Goal: Information Seeking & Learning: Learn about a topic

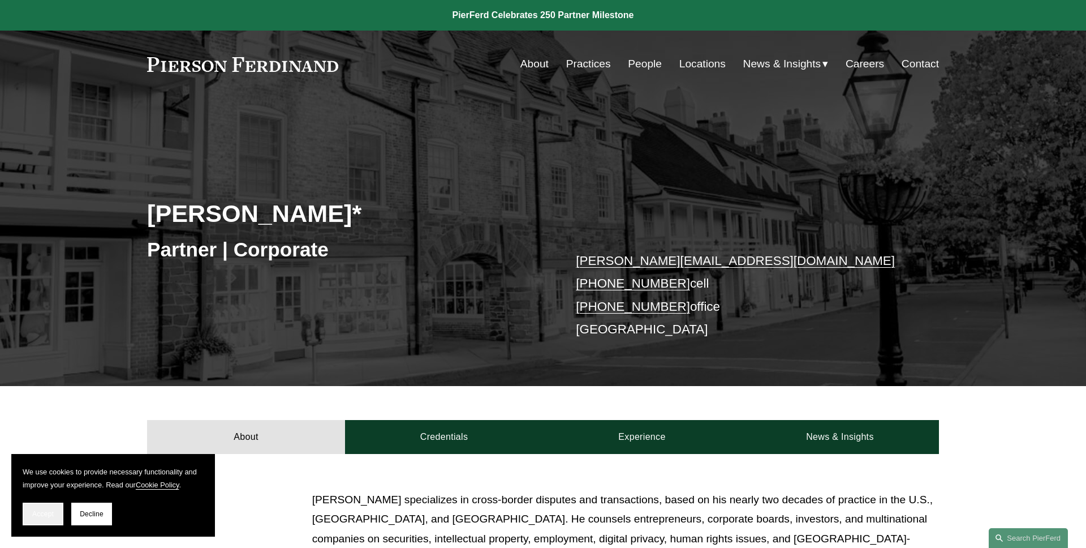
click at [50, 510] on span "Accept" at bounding box center [42, 514] width 21 height 8
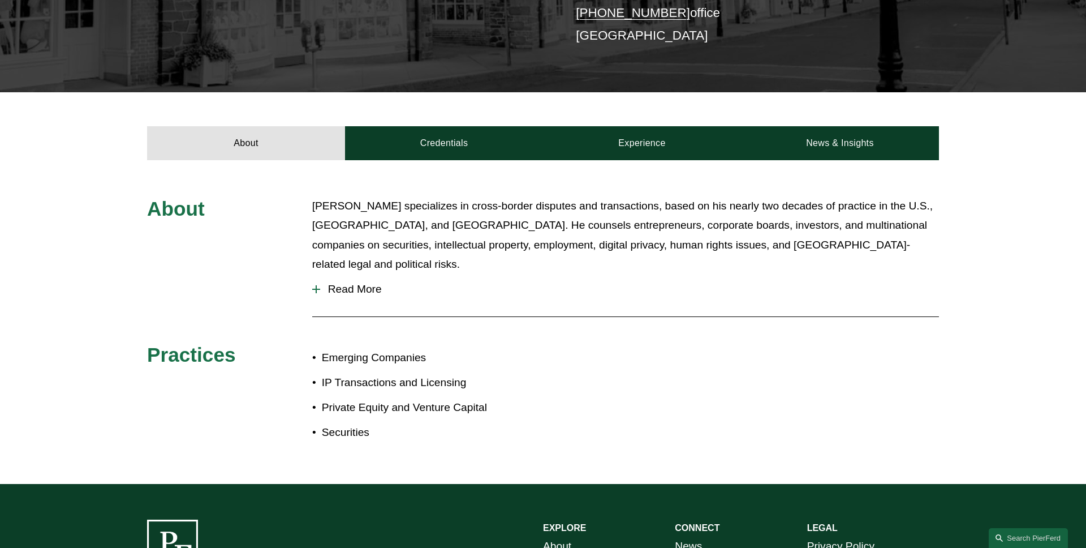
scroll to position [314, 0]
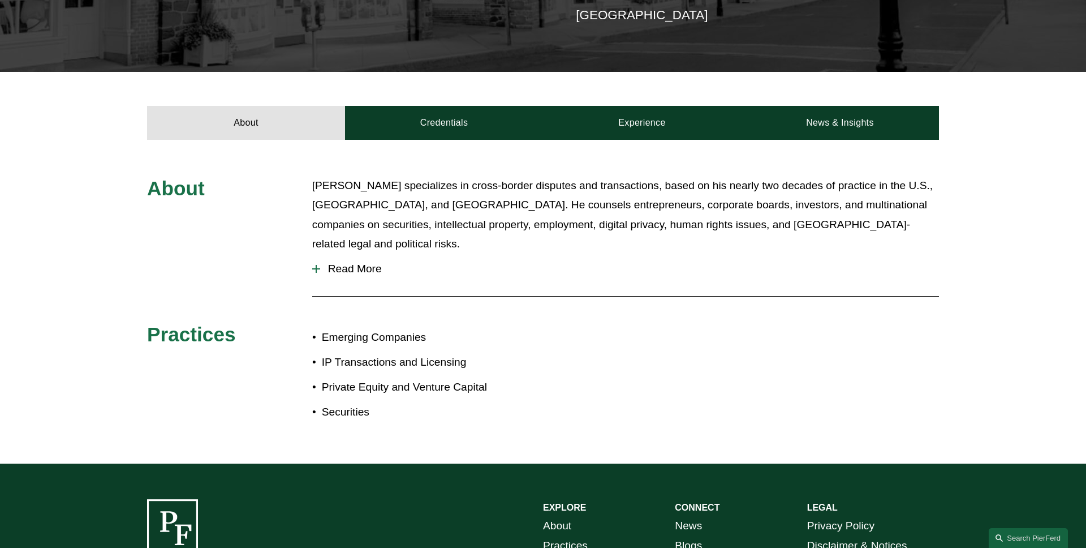
click at [361, 240] on div "Benjamin Qiu specializes in cross-border disputes and transactions, based on hi…" at bounding box center [625, 215] width 627 height 78
click at [361, 262] on span "Read More" at bounding box center [629, 268] width 619 height 12
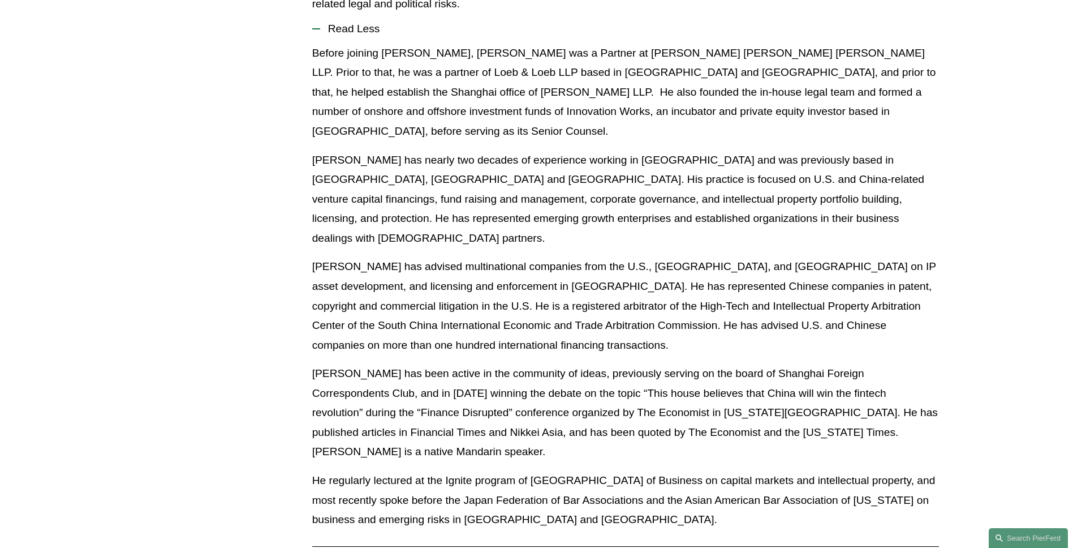
scroll to position [404, 0]
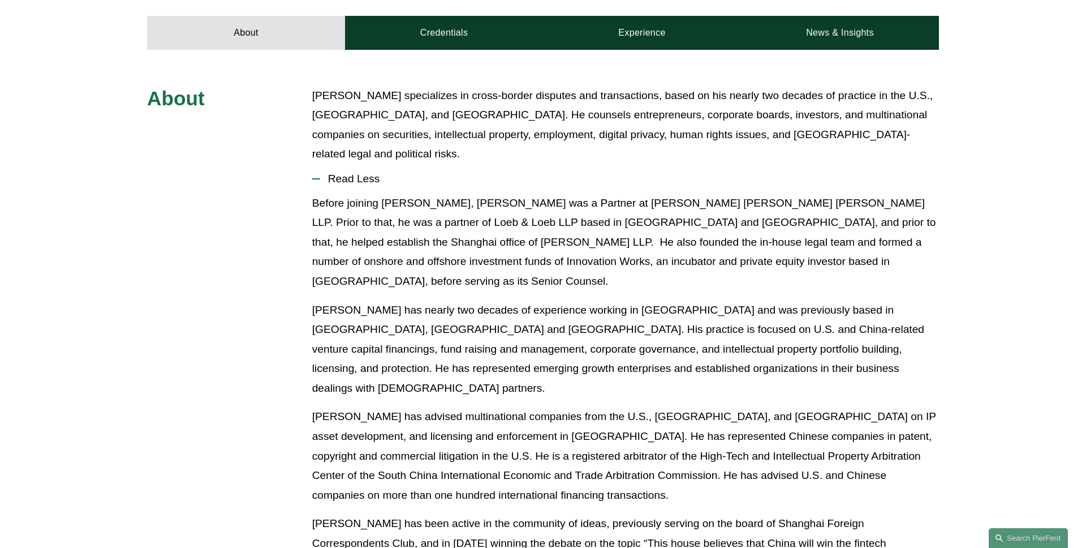
click at [362, 173] on span "Read Less" at bounding box center [629, 179] width 619 height 12
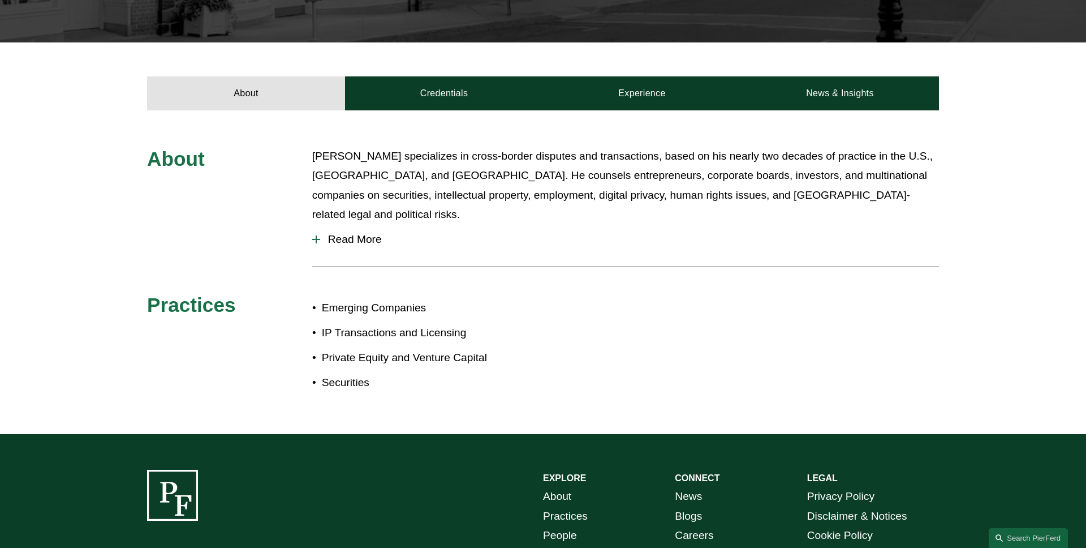
scroll to position [331, 0]
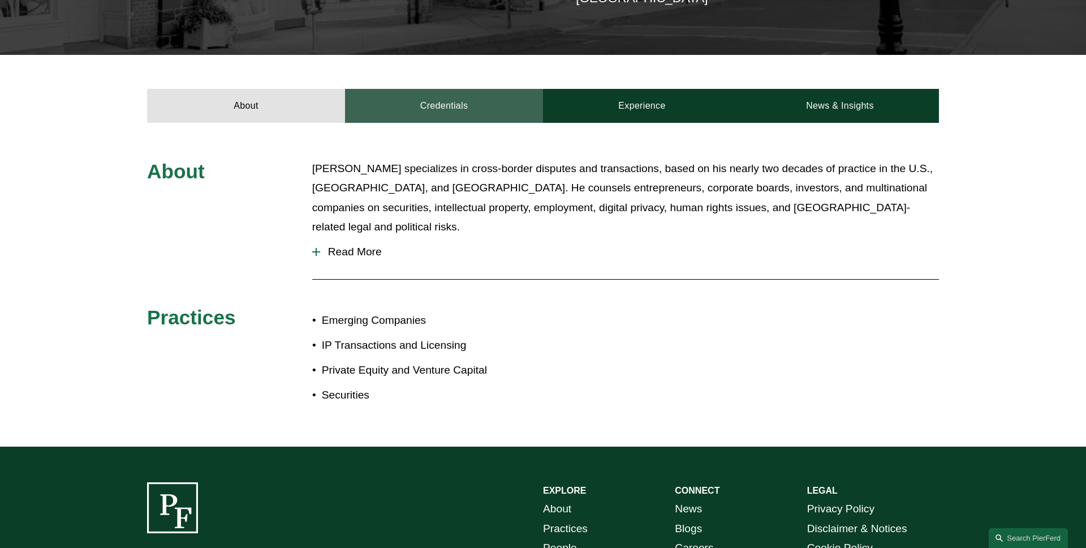
click at [464, 109] on link "Credentials" at bounding box center [444, 106] width 198 height 34
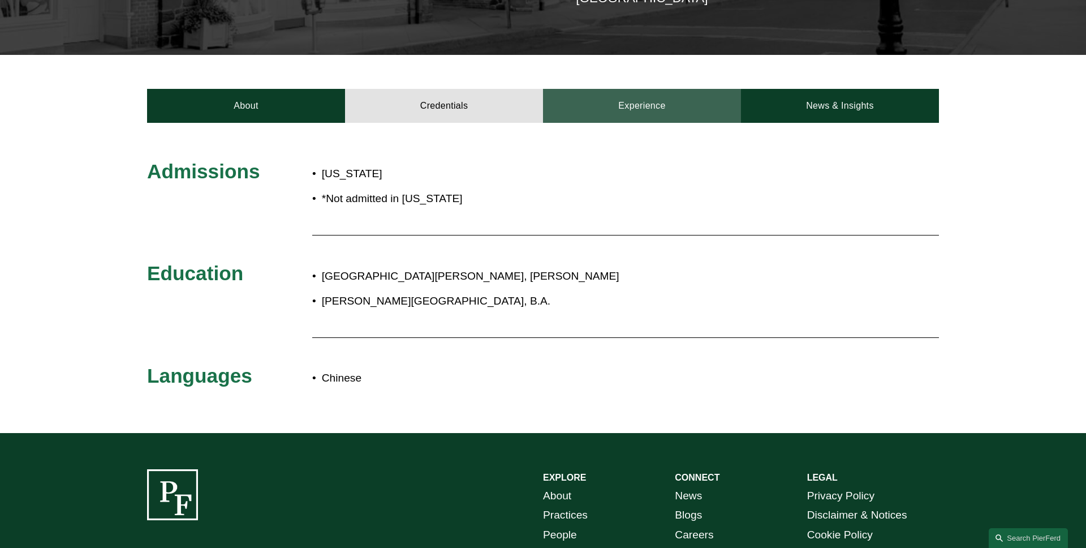
click at [608, 105] on link "Experience" at bounding box center [642, 106] width 198 height 34
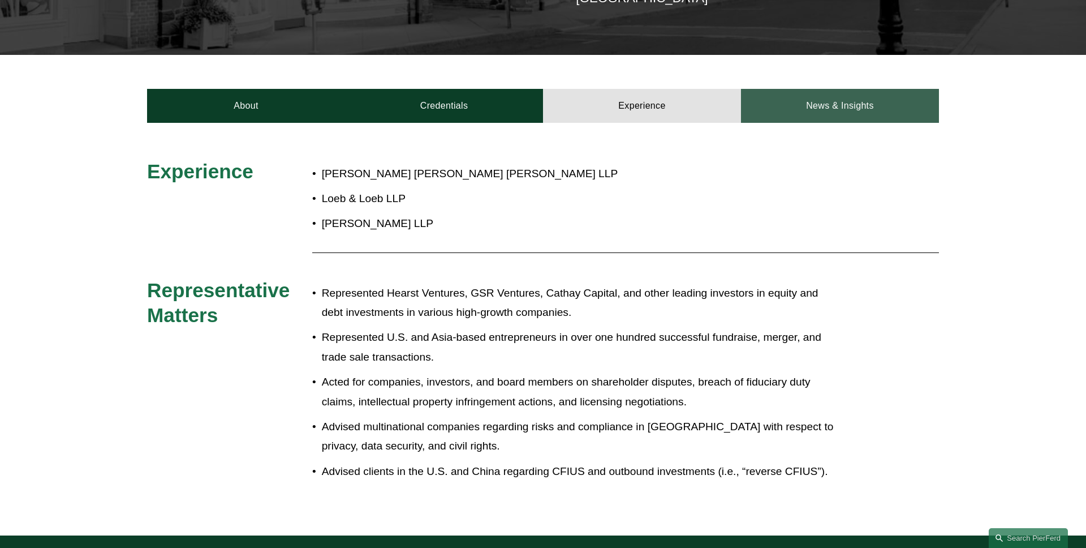
click at [793, 114] on link "News & Insights" at bounding box center [840, 106] width 198 height 34
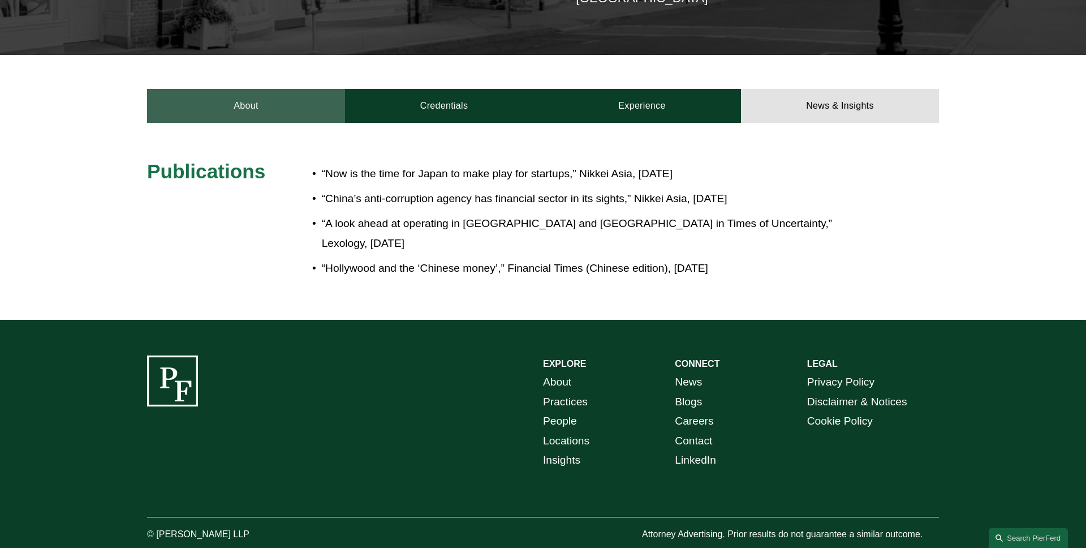
scroll to position [322, 0]
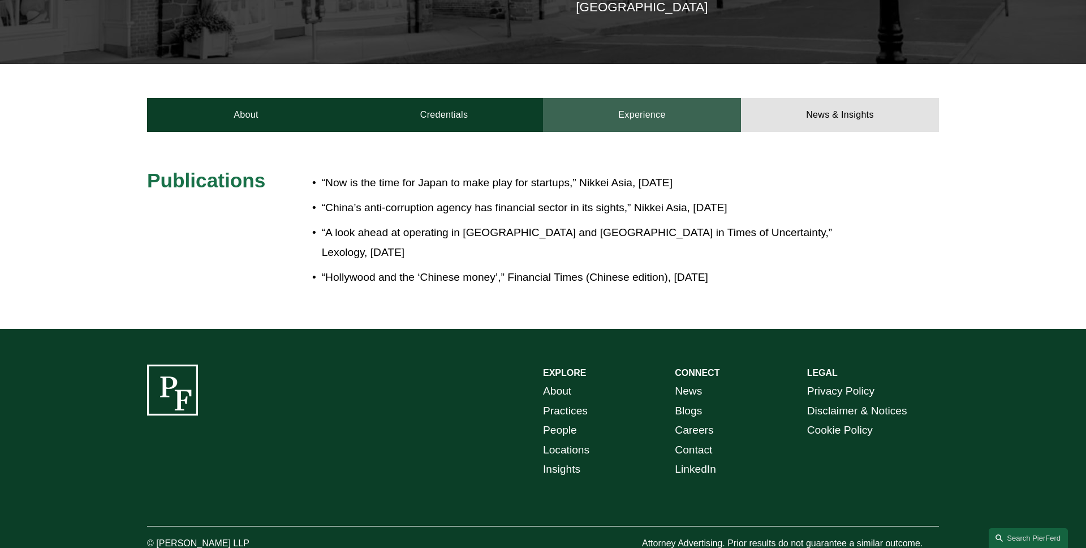
click at [662, 119] on link "Experience" at bounding box center [642, 115] width 198 height 34
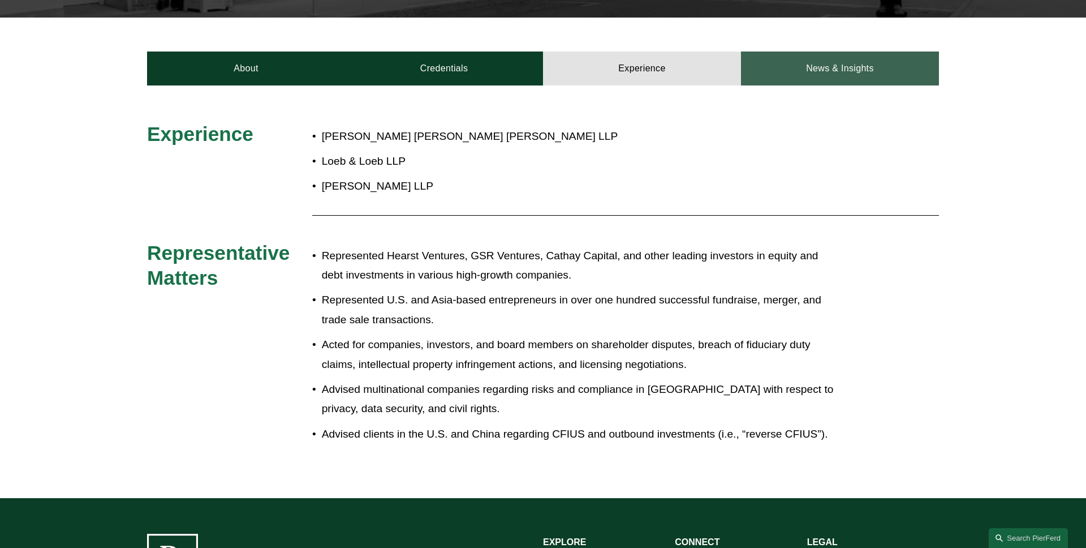
click at [828, 77] on link "News & Insights" at bounding box center [840, 68] width 198 height 34
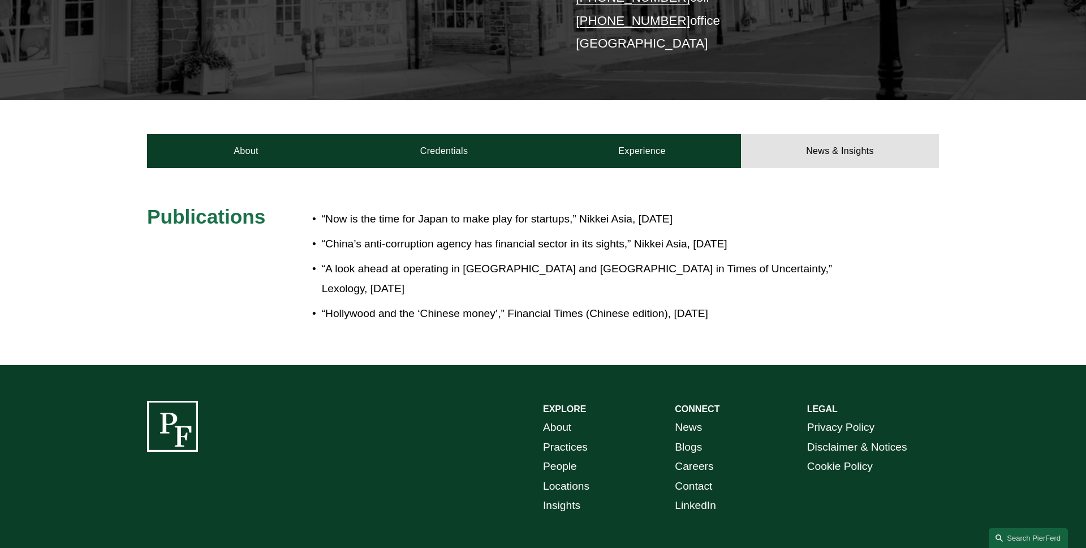
scroll to position [274, 0]
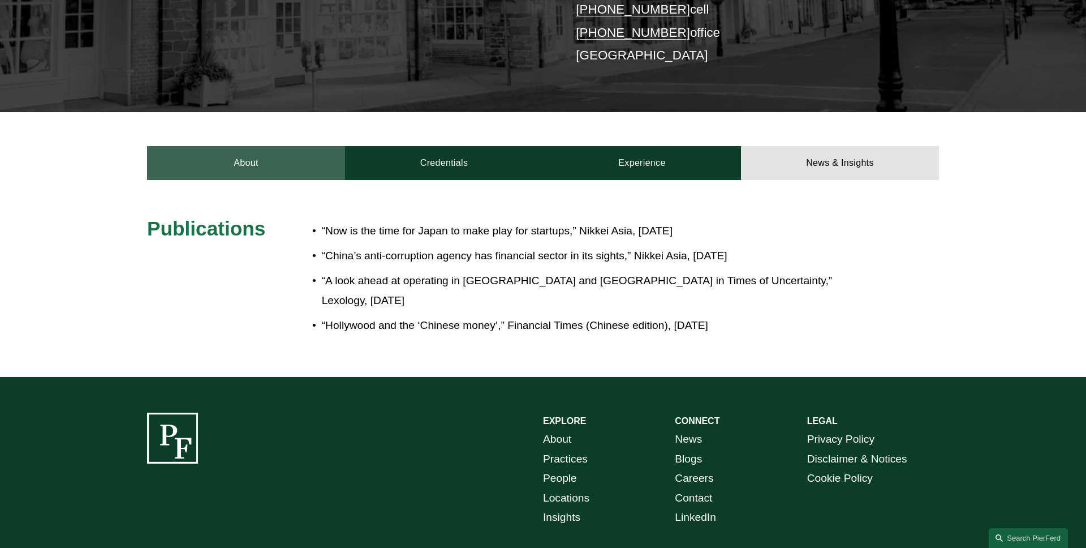
click at [230, 158] on link "About" at bounding box center [246, 163] width 198 height 34
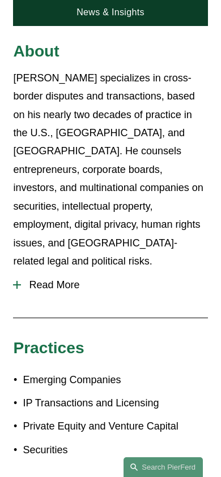
scroll to position [446, 0]
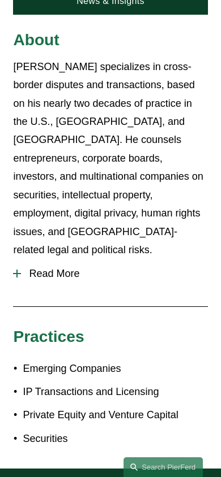
click at [59, 260] on button "Read More" at bounding box center [110, 274] width 194 height 29
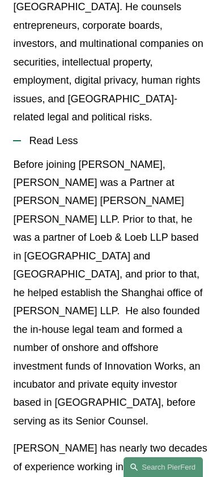
scroll to position [579, 0]
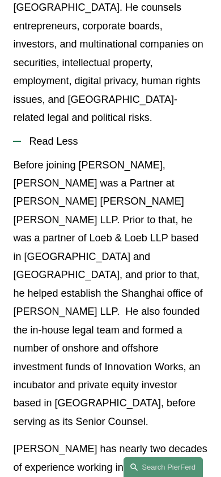
click at [78, 127] on button "Read Less" at bounding box center [110, 141] width 194 height 29
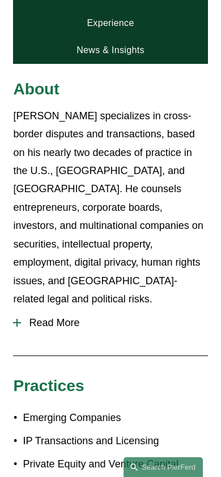
scroll to position [373, 0]
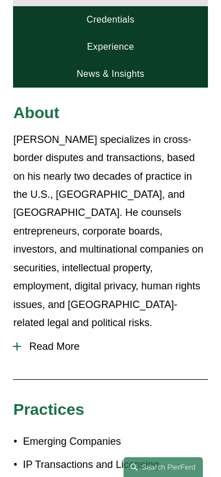
click at [121, 17] on link "Credentials" at bounding box center [110, 19] width 194 height 27
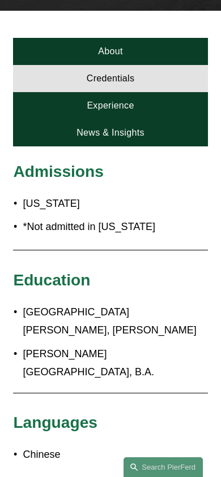
scroll to position [309, 0]
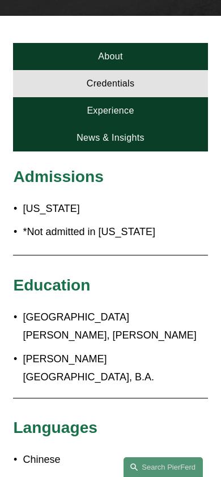
click at [129, 105] on link "Experience" at bounding box center [110, 110] width 194 height 27
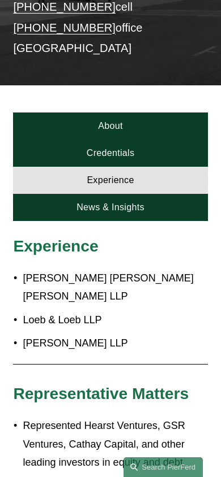
scroll to position [221, 0]
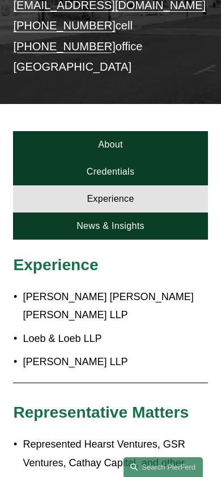
click at [118, 216] on link "News & Insights" at bounding box center [110, 226] width 194 height 27
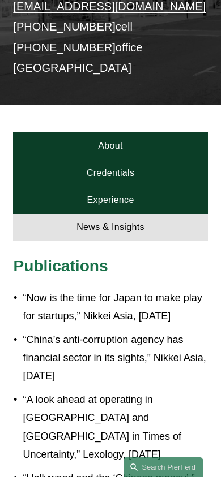
scroll to position [215, 0]
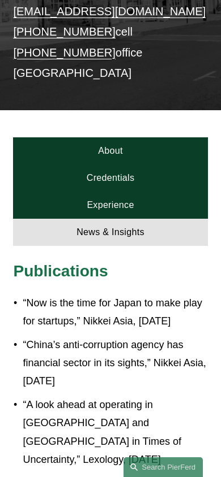
click at [135, 150] on link "About" at bounding box center [110, 150] width 194 height 27
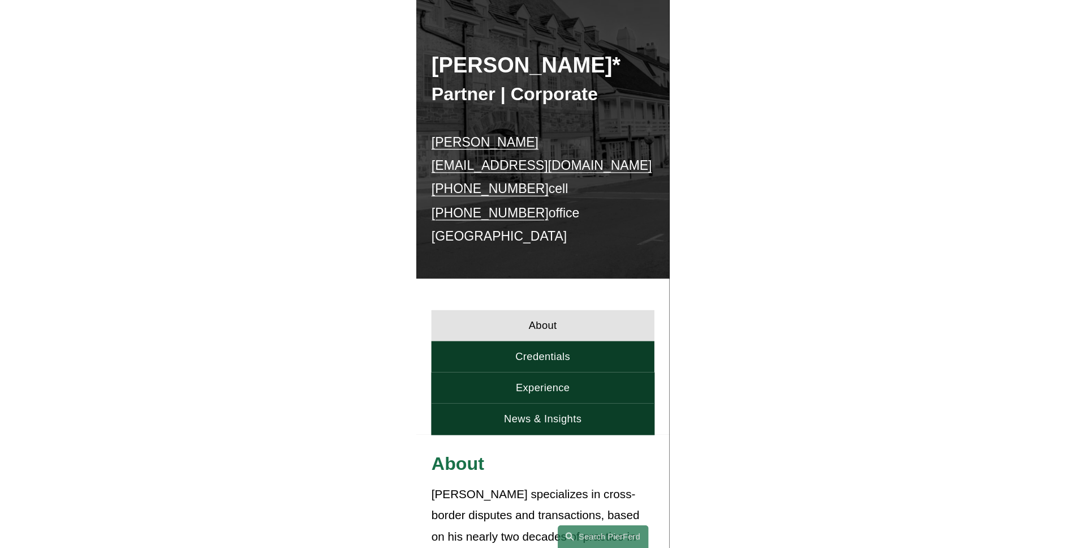
scroll to position [0, 0]
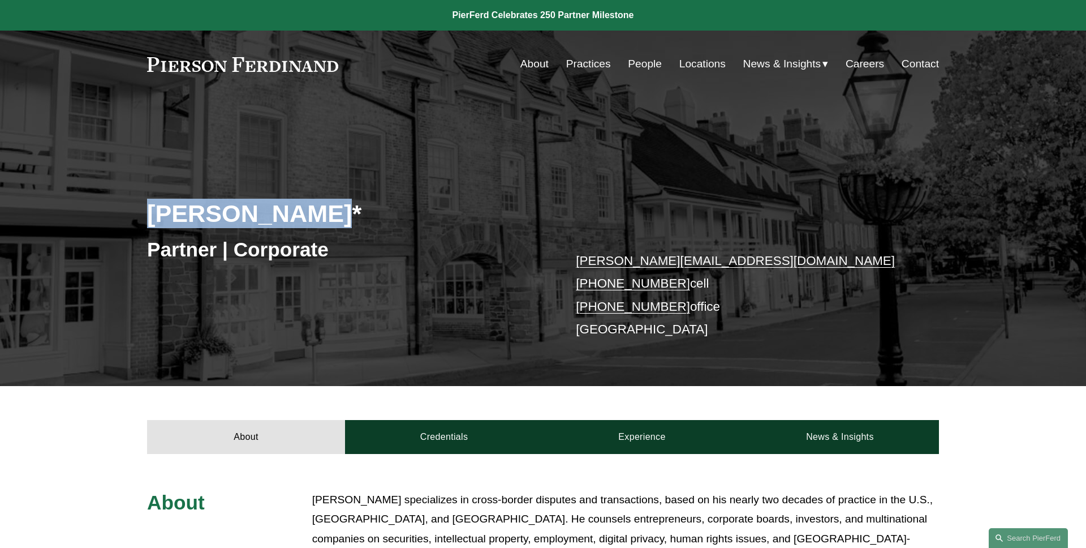
drag, startPoint x: 236, startPoint y: 214, endPoint x: 104, endPoint y: 214, distance: 131.8
click at [104, 214] on div "Benjamin Qiu* Partner | Corporate benjamin.qiu@pierferd.com +1.862.343.0672 cel…" at bounding box center [543, 257] width 1086 height 255
copy h2 "Benjamin Qiu*"
click at [104, 214] on div "Benjamin Qiu* Partner | Corporate benjamin.qiu@pierferd.com +1.862.343.0672 cel…" at bounding box center [543, 257] width 1086 height 255
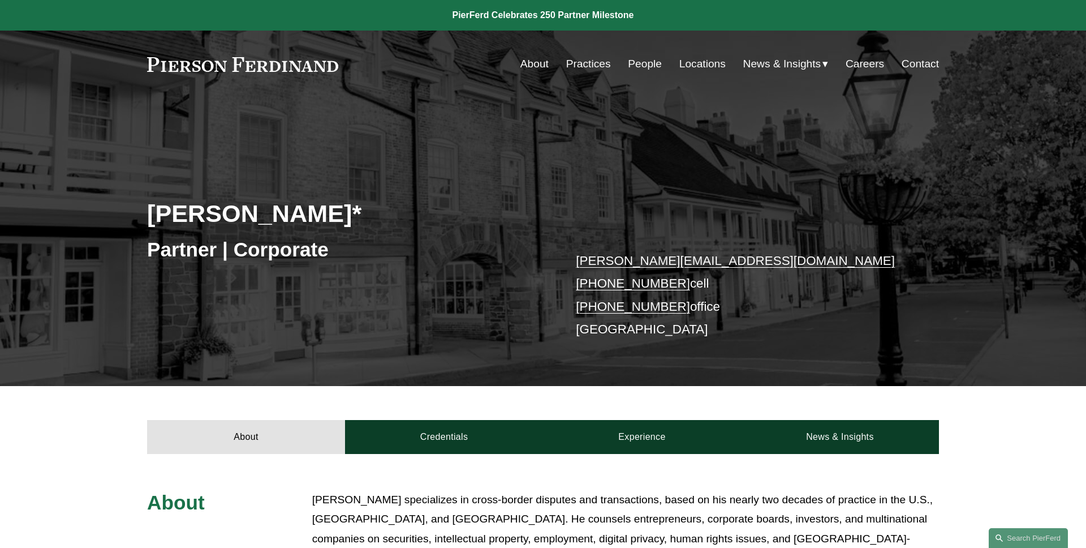
click at [393, 130] on div "Benjamin Qiu* Partner | Corporate benjamin.qiu@pierferd.com +1.862.343.0672 cel…" at bounding box center [543, 257] width 1086 height 255
click at [350, 155] on div "Benjamin Qiu* Partner | Corporate benjamin.qiu@pierferd.com +1.862.343.0672 cel…" at bounding box center [543, 257] width 1086 height 255
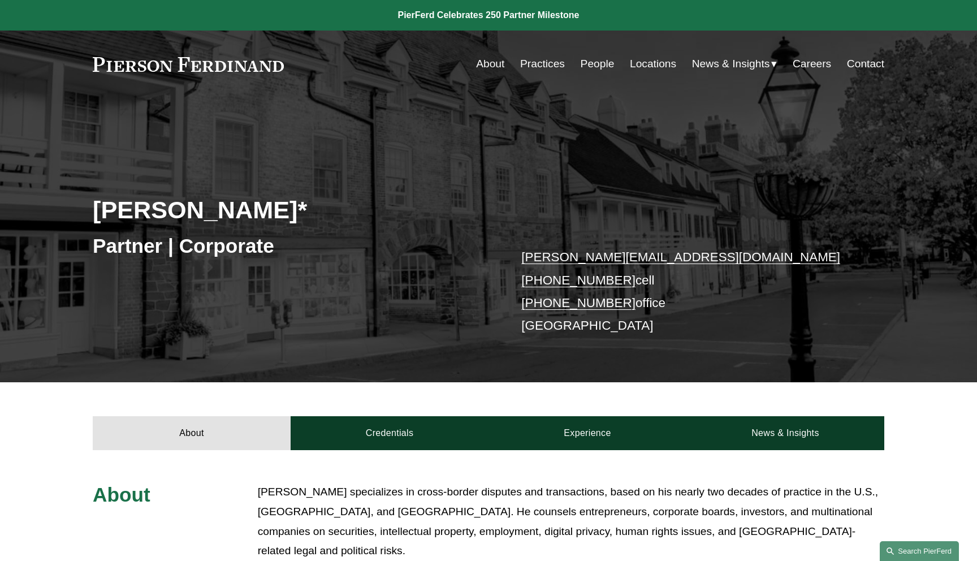
click at [926, 546] on link "Search this site" at bounding box center [919, 551] width 79 height 20
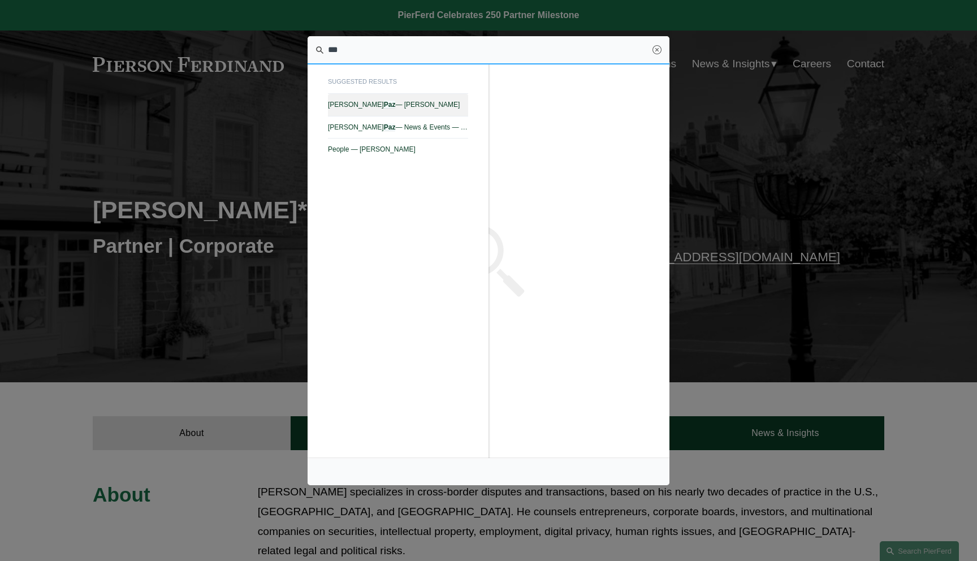
click at [410, 107] on span "Kristin Drecktrah Paz — Pierson Ferdinand LLP" at bounding box center [398, 105] width 140 height 8
type input "***"
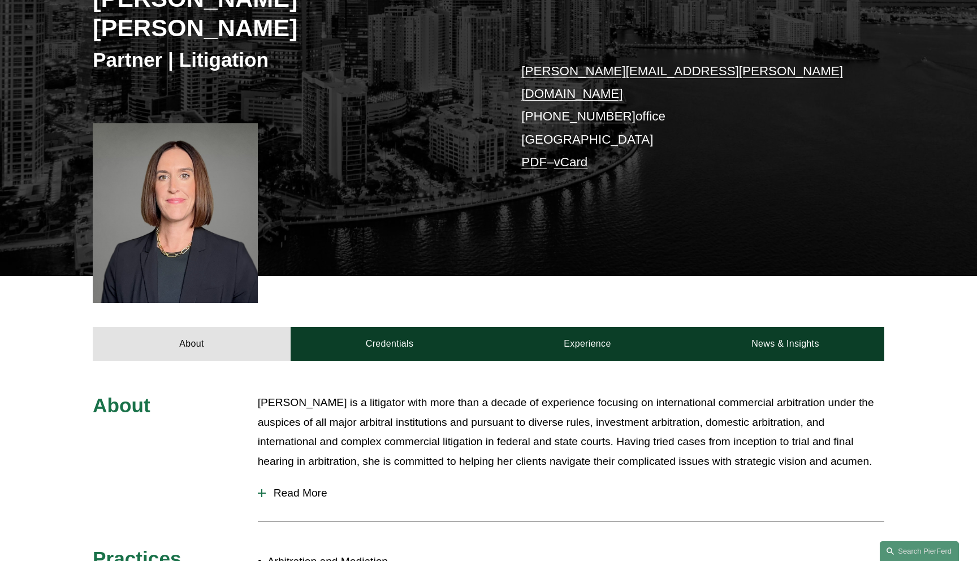
scroll to position [238, 0]
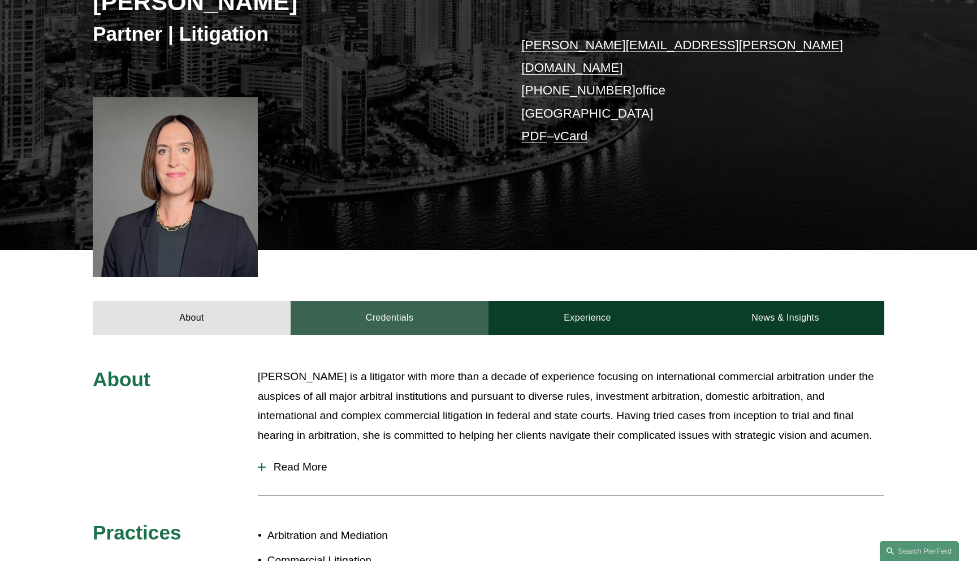
click at [366, 301] on link "Credentials" at bounding box center [390, 318] width 198 height 34
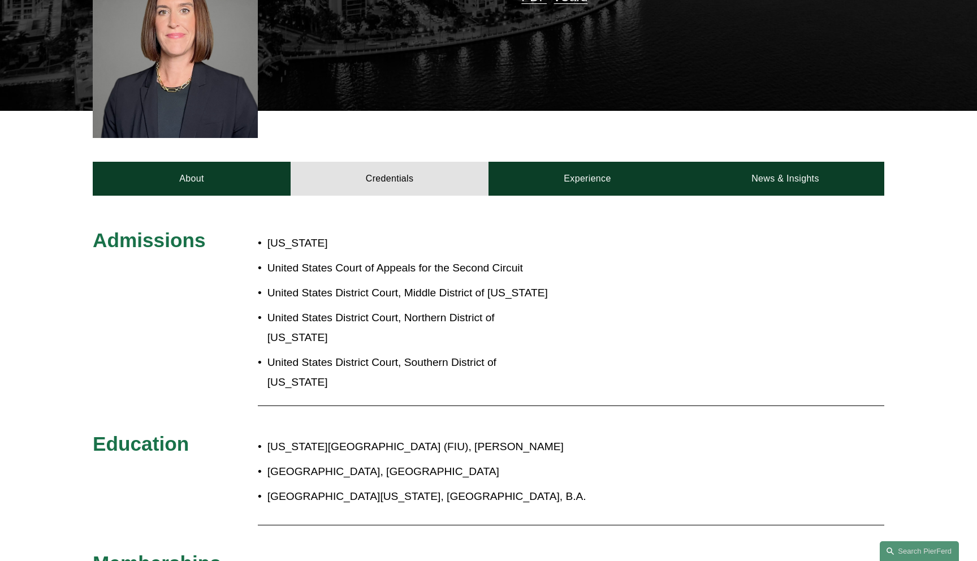
scroll to position [387, 0]
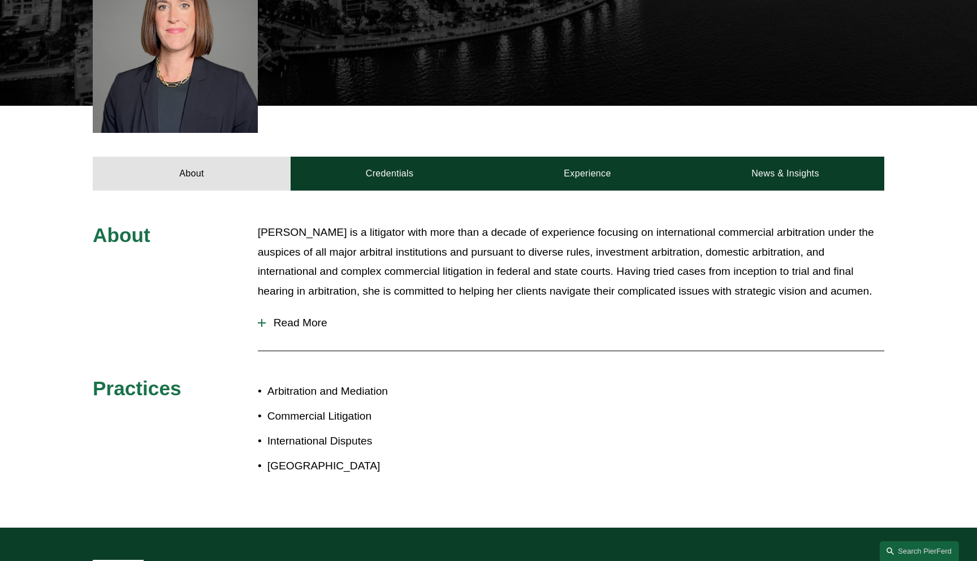
scroll to position [387, 0]
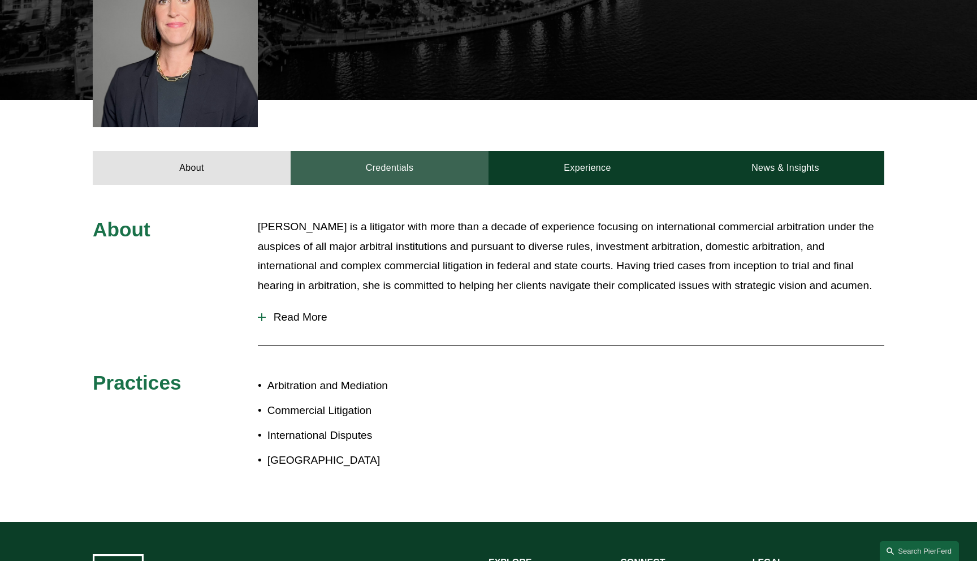
click at [381, 151] on link "Credentials" at bounding box center [390, 168] width 198 height 34
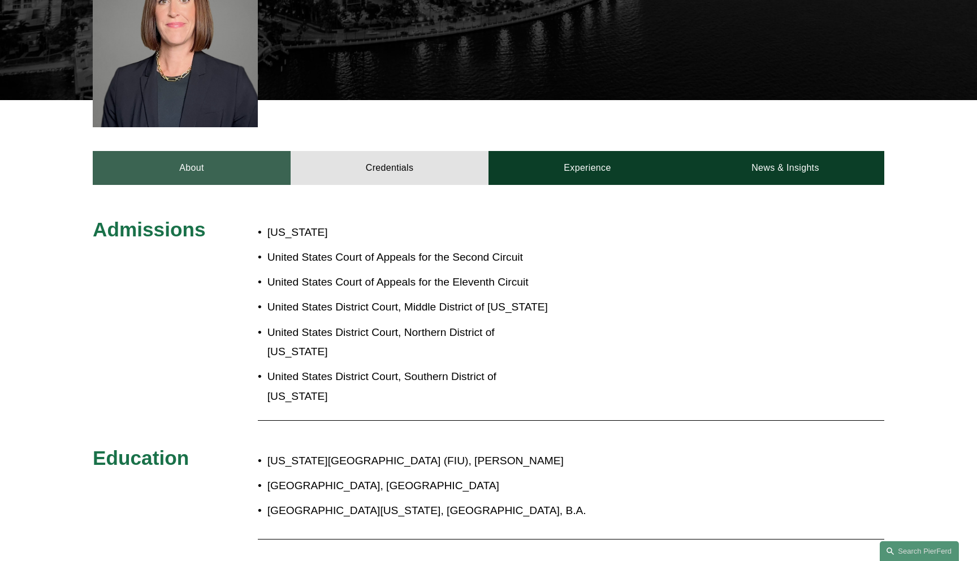
click at [223, 151] on link "About" at bounding box center [192, 168] width 198 height 34
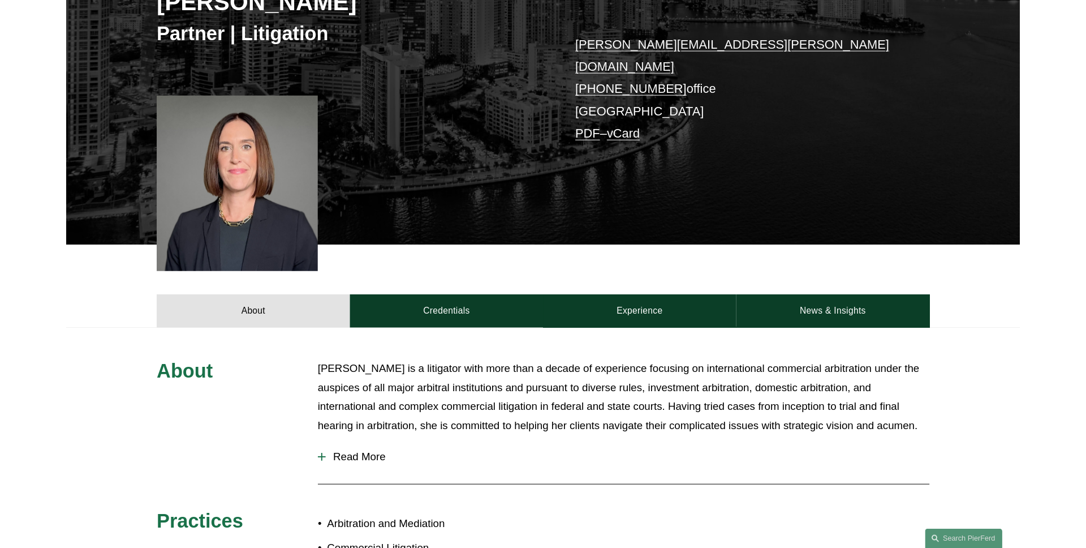
scroll to position [0, 0]
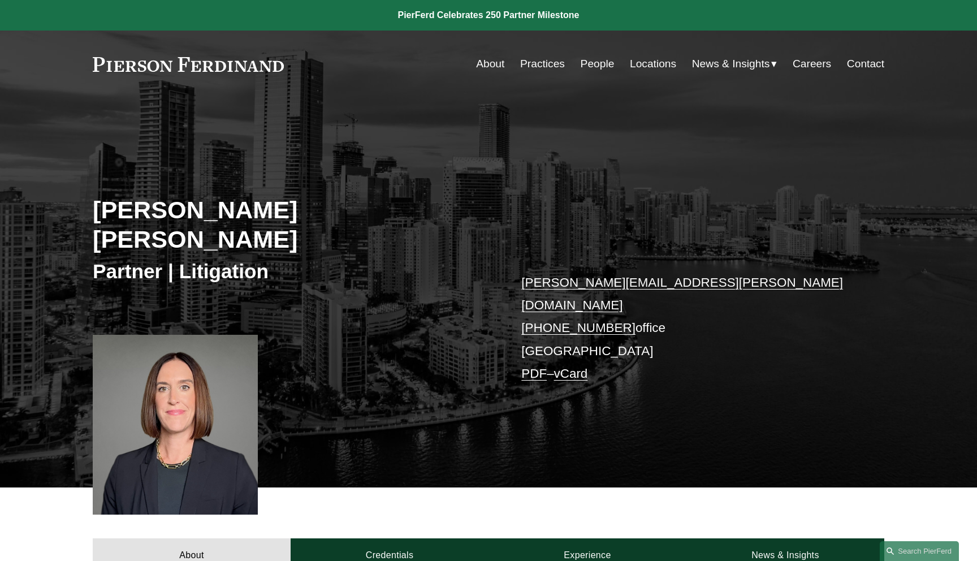
click at [60, 170] on div "Kristin Drecktrah Paz Partner | Litigation kristin.paz@pierferd.com +1.786.598.…" at bounding box center [488, 307] width 977 height 360
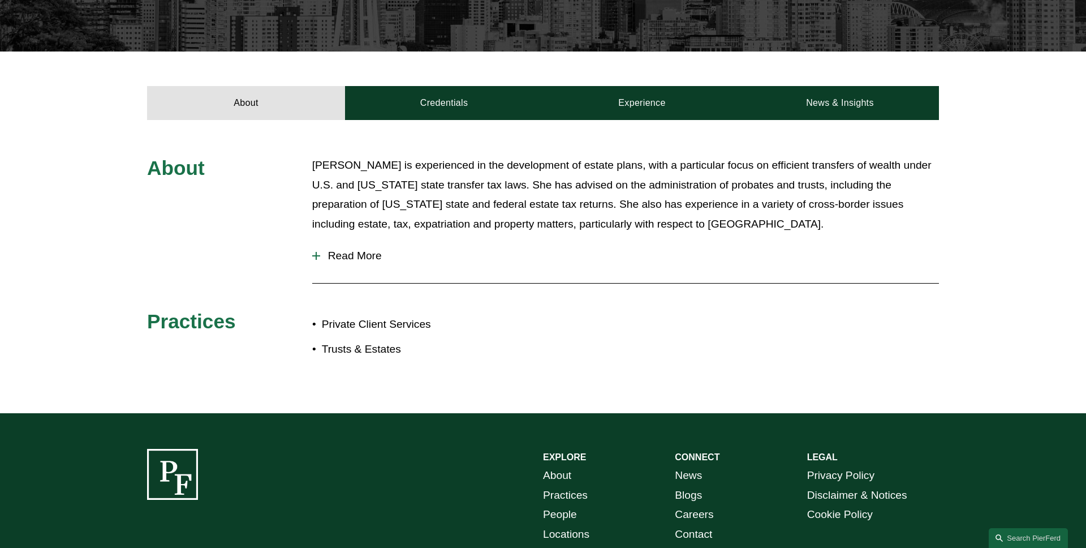
scroll to position [345, 0]
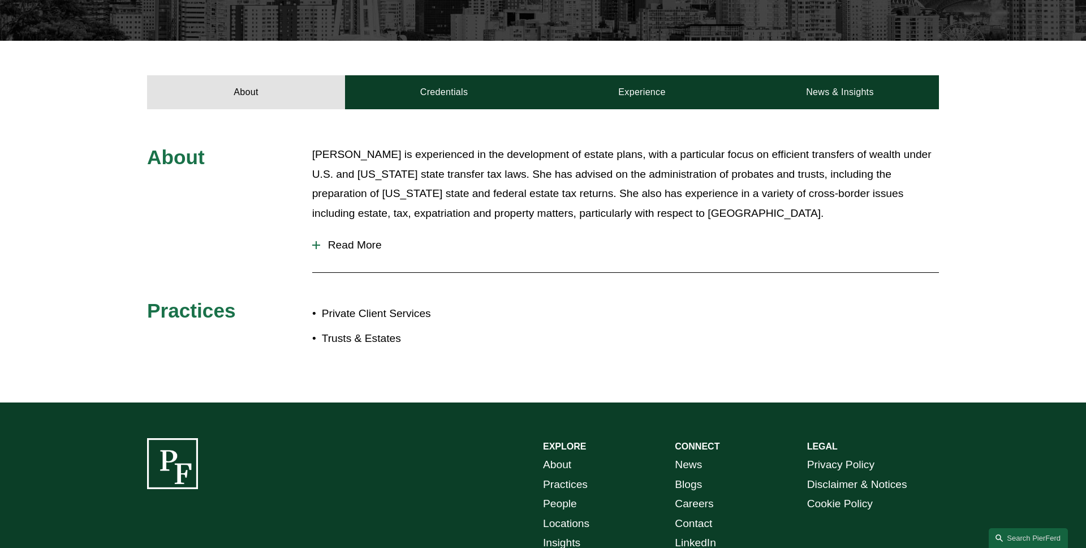
click at [354, 255] on button "Read More" at bounding box center [625, 244] width 627 height 29
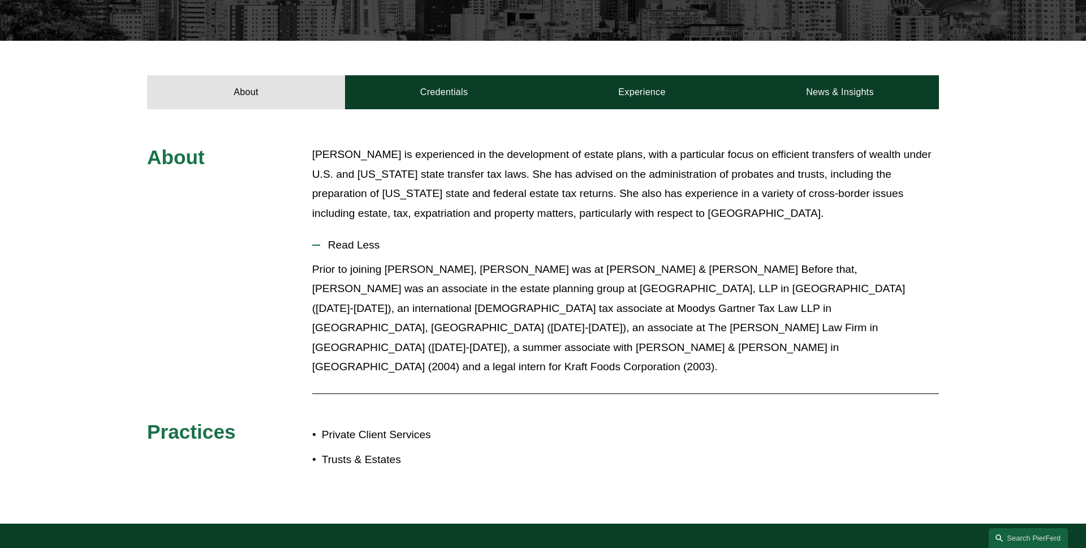
click at [348, 242] on span "Read Less" at bounding box center [629, 245] width 619 height 12
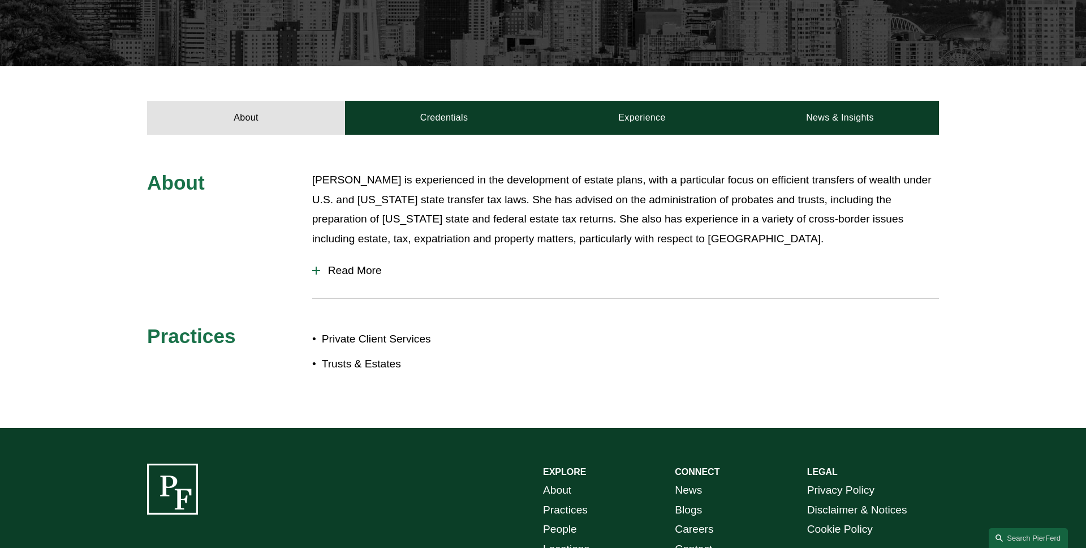
scroll to position [296, 0]
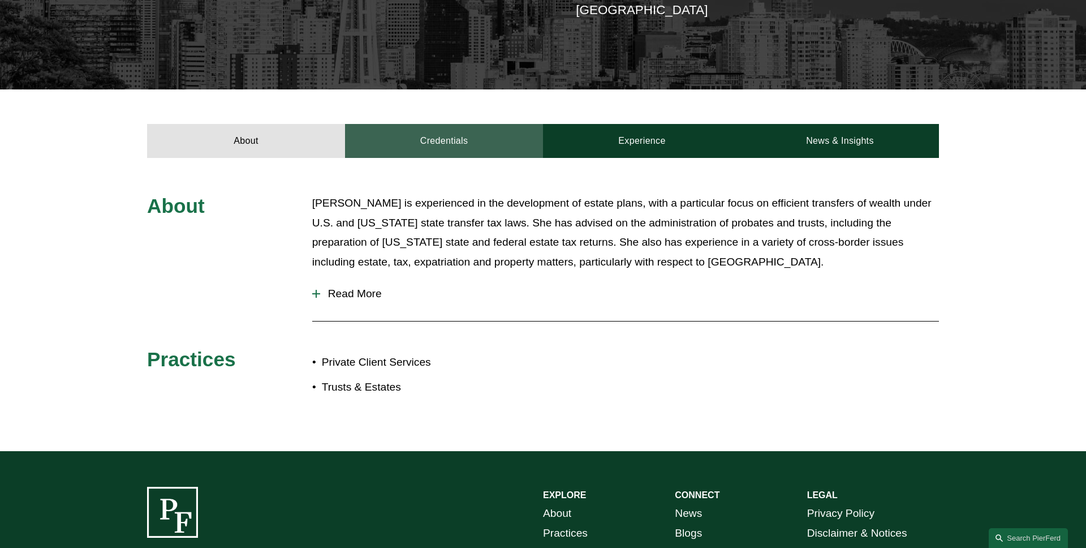
click at [465, 154] on link "Credentials" at bounding box center [444, 141] width 198 height 34
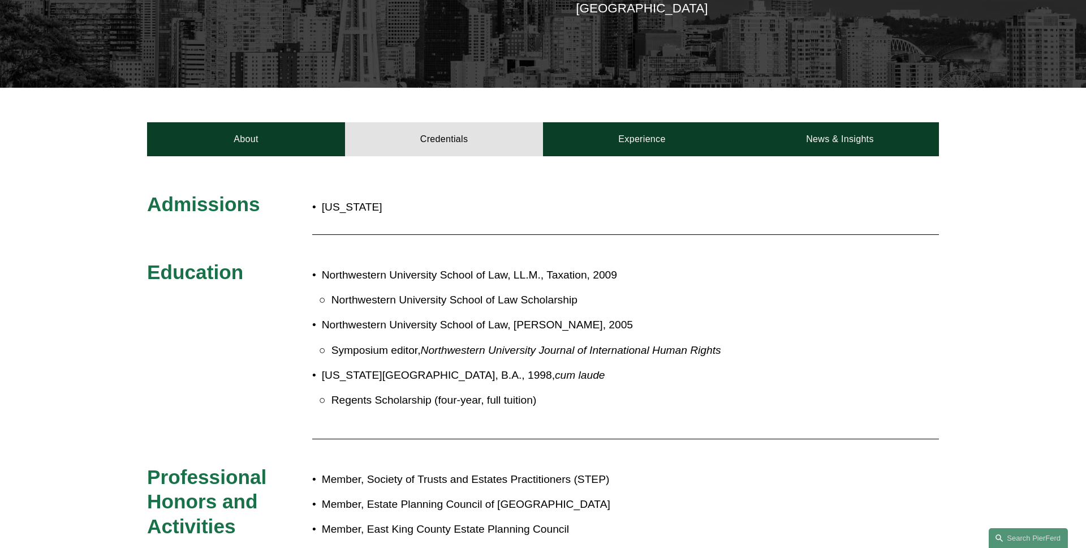
scroll to position [291, 0]
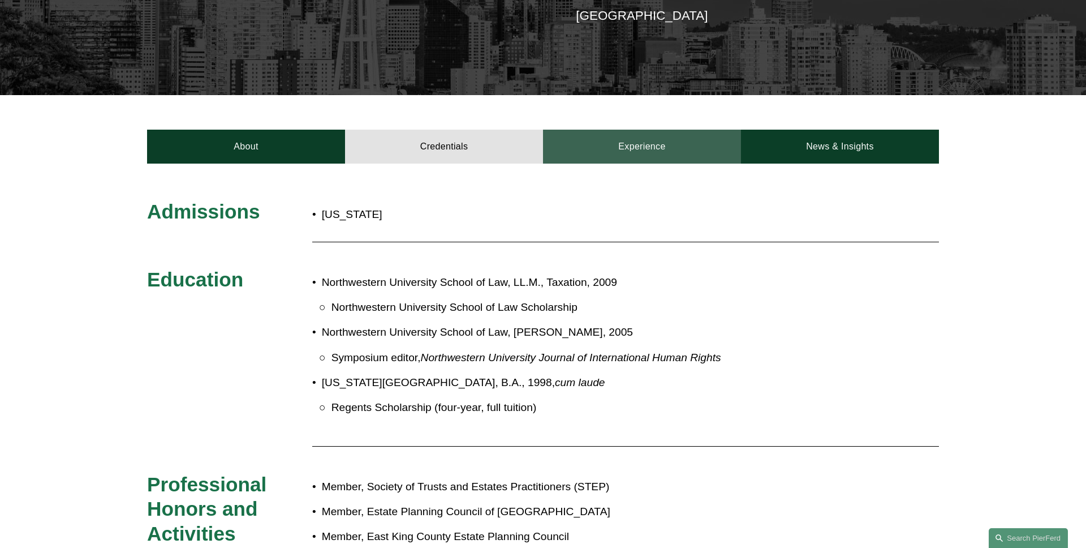
click at [617, 150] on link "Experience" at bounding box center [642, 147] width 198 height 34
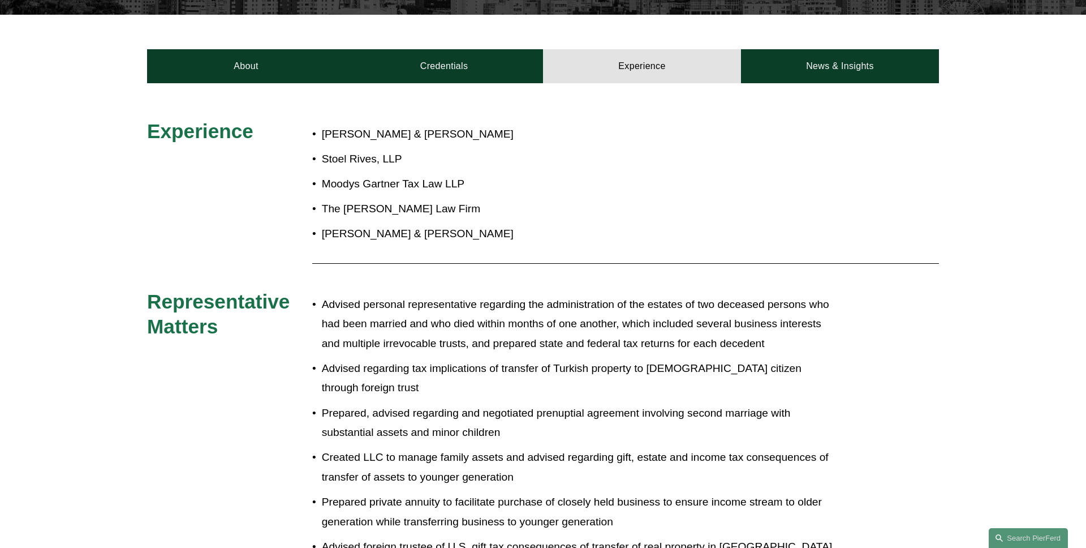
scroll to position [354, 0]
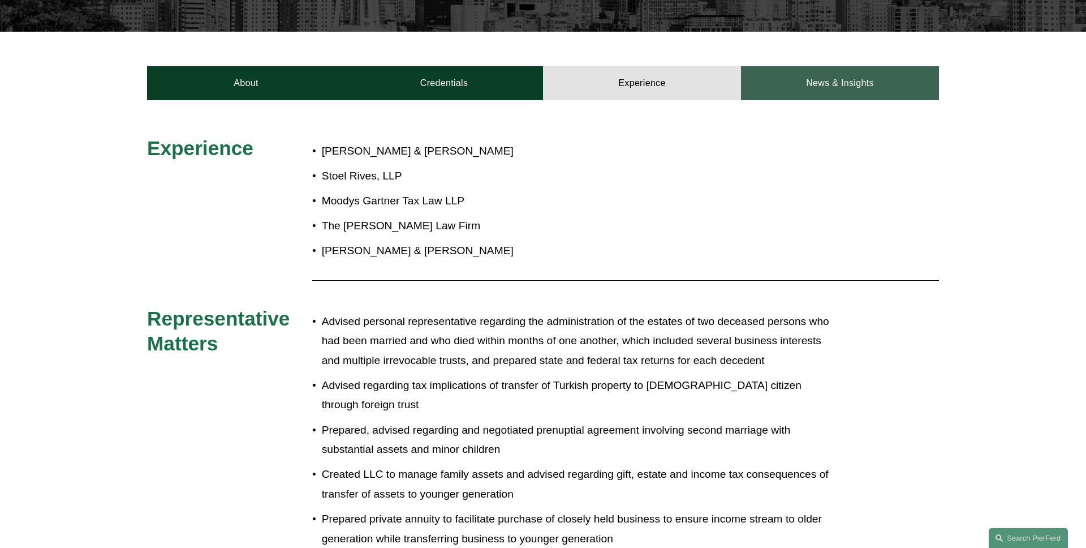
click at [807, 84] on link "News & Insights" at bounding box center [840, 83] width 198 height 34
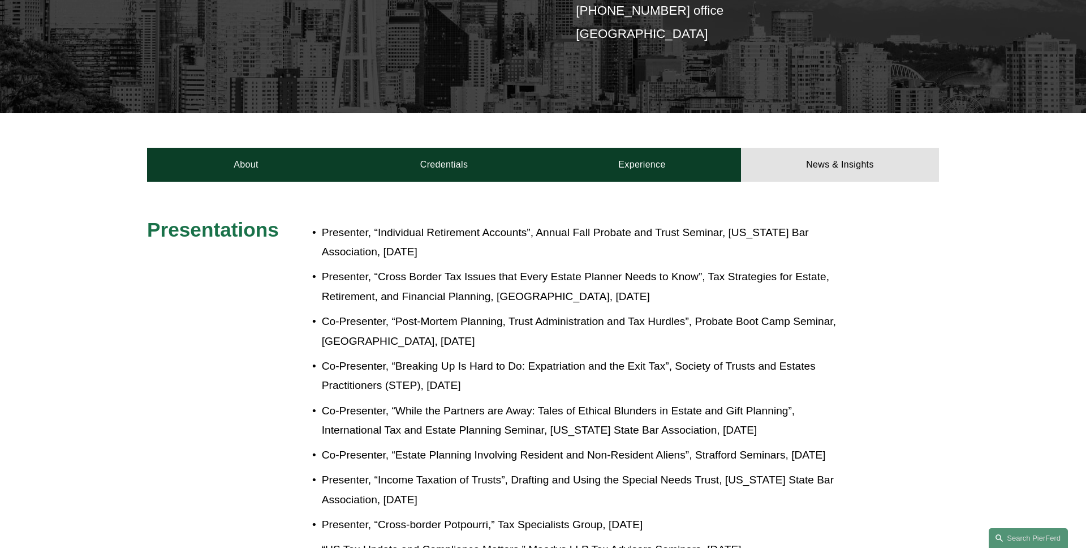
scroll to position [213, 0]
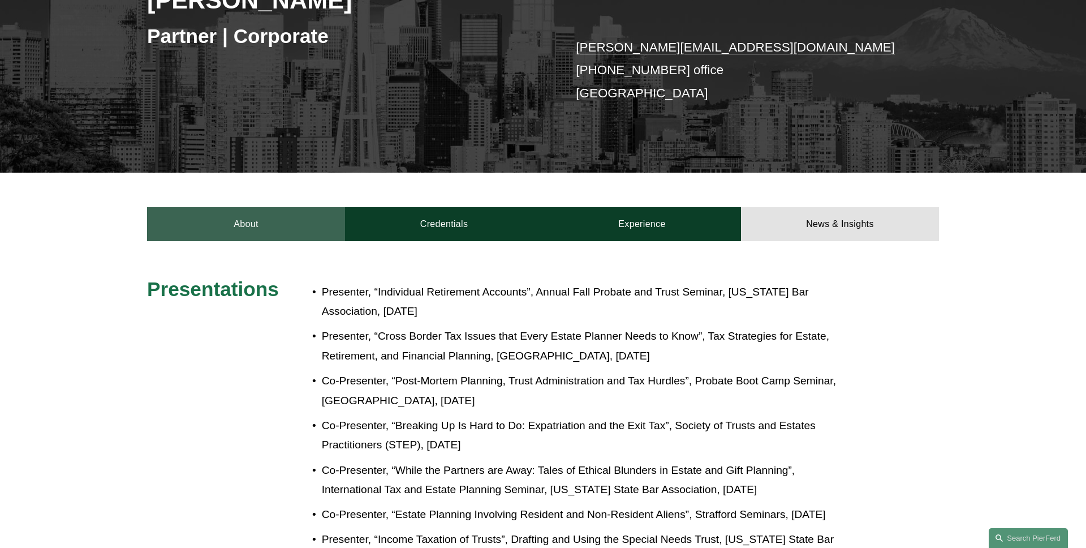
click at [246, 220] on link "About" at bounding box center [246, 224] width 198 height 34
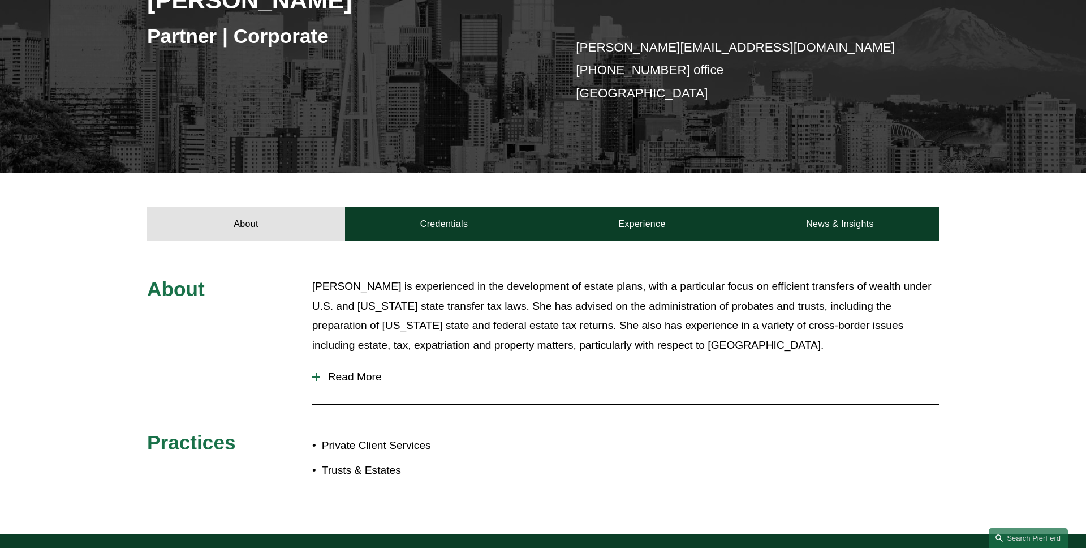
click at [386, 380] on span "Read More" at bounding box center [629, 377] width 619 height 12
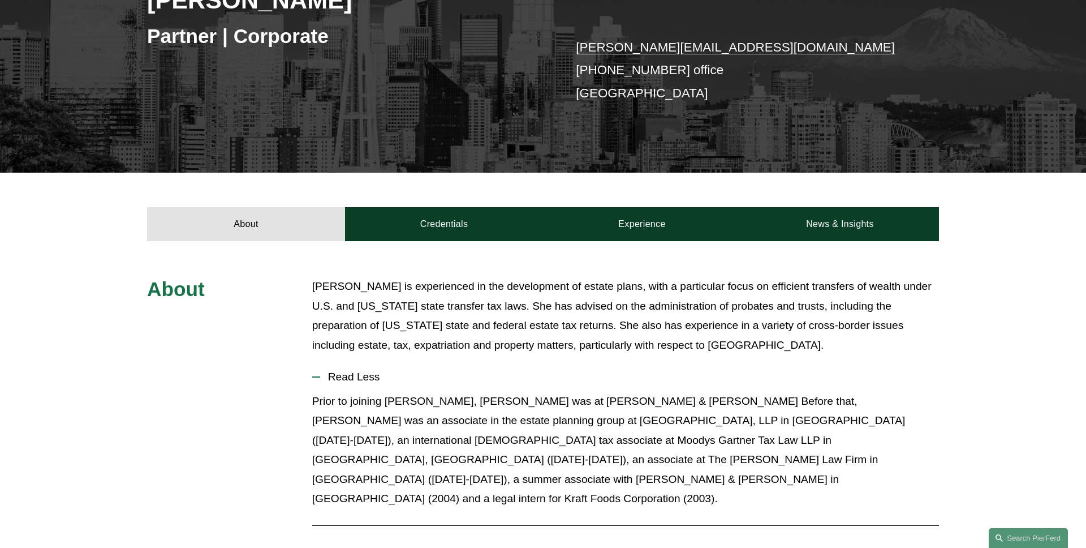
scroll to position [356, 0]
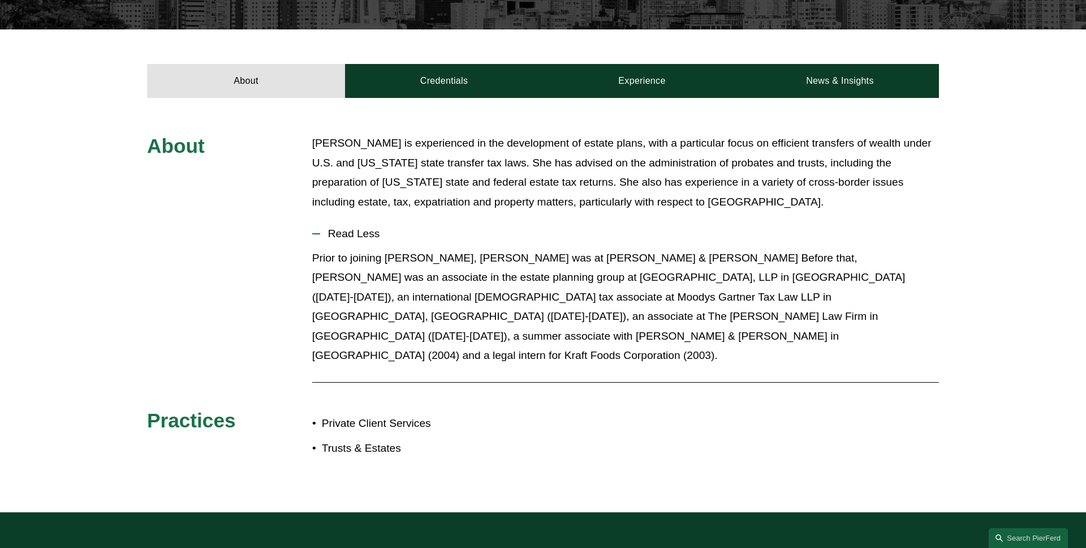
click at [357, 240] on button "Read Less" at bounding box center [625, 233] width 627 height 29
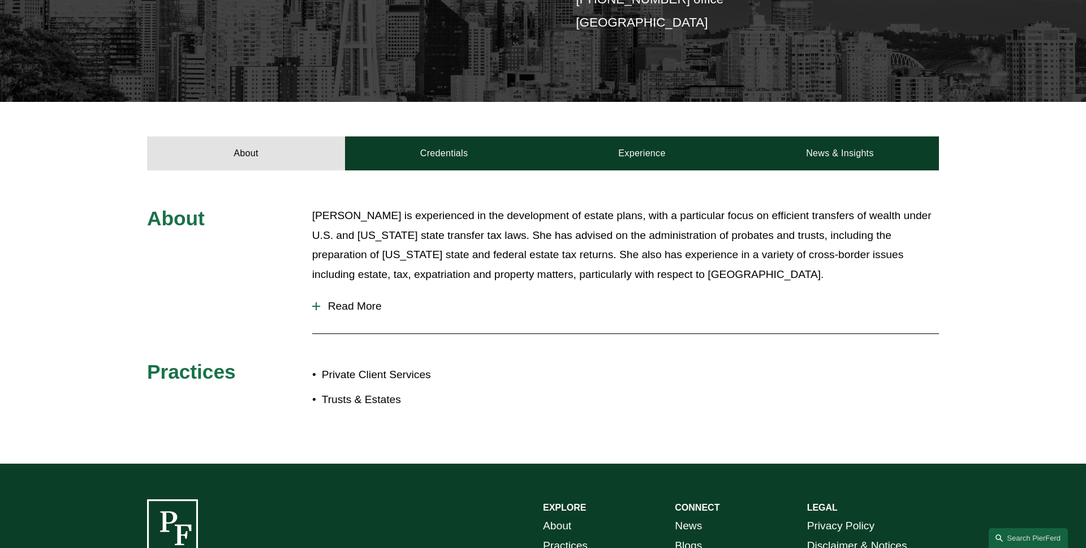
scroll to position [243, 0]
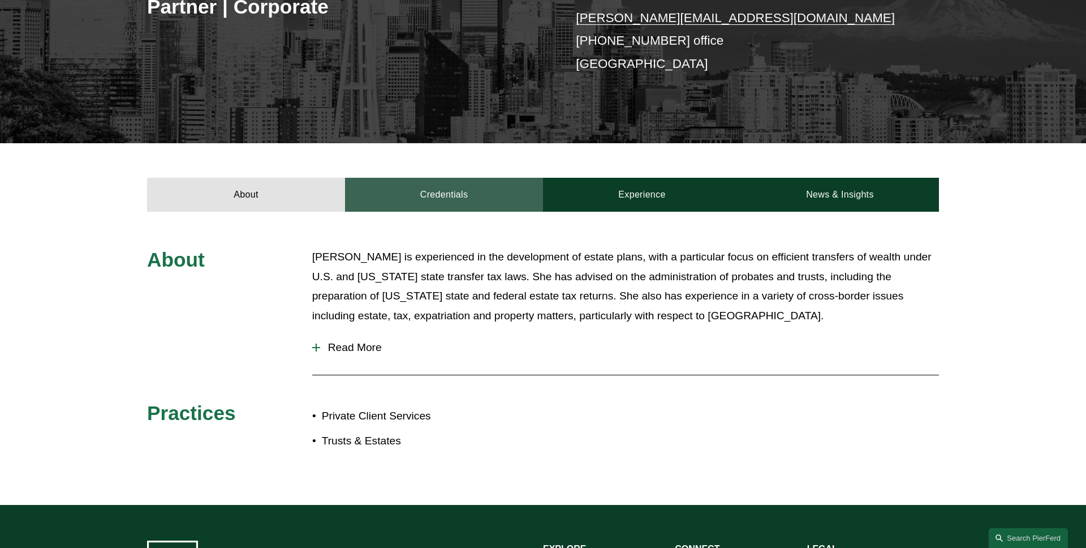
click at [412, 204] on link "Credentials" at bounding box center [444, 195] width 198 height 34
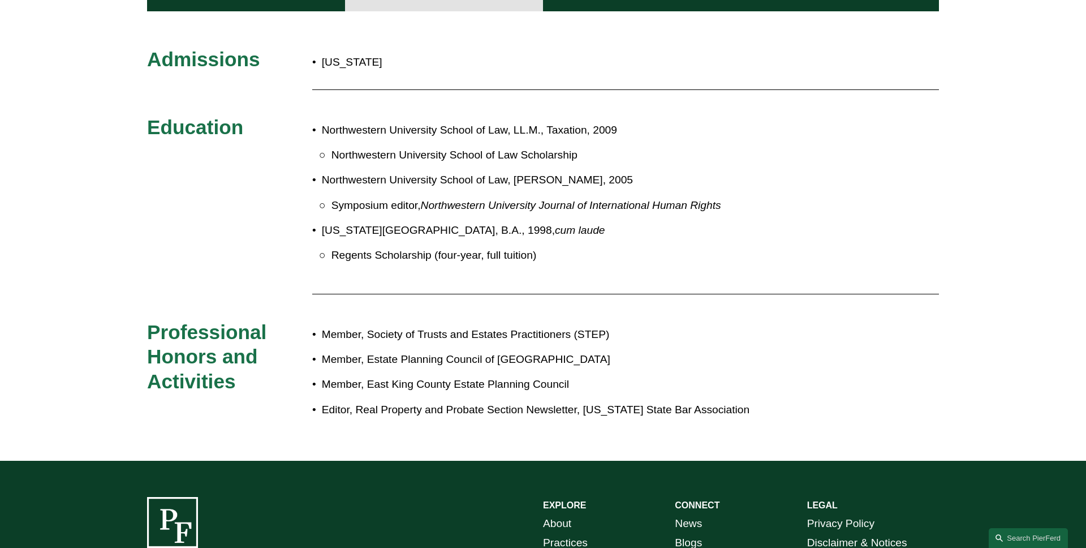
scroll to position [356, 0]
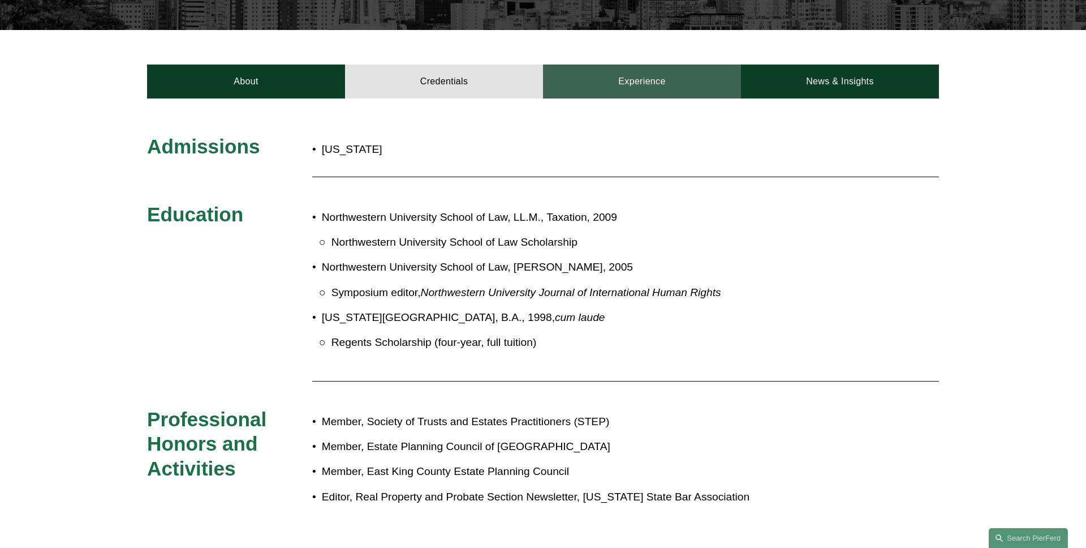
click at [657, 91] on link "Experience" at bounding box center [642, 81] width 198 height 34
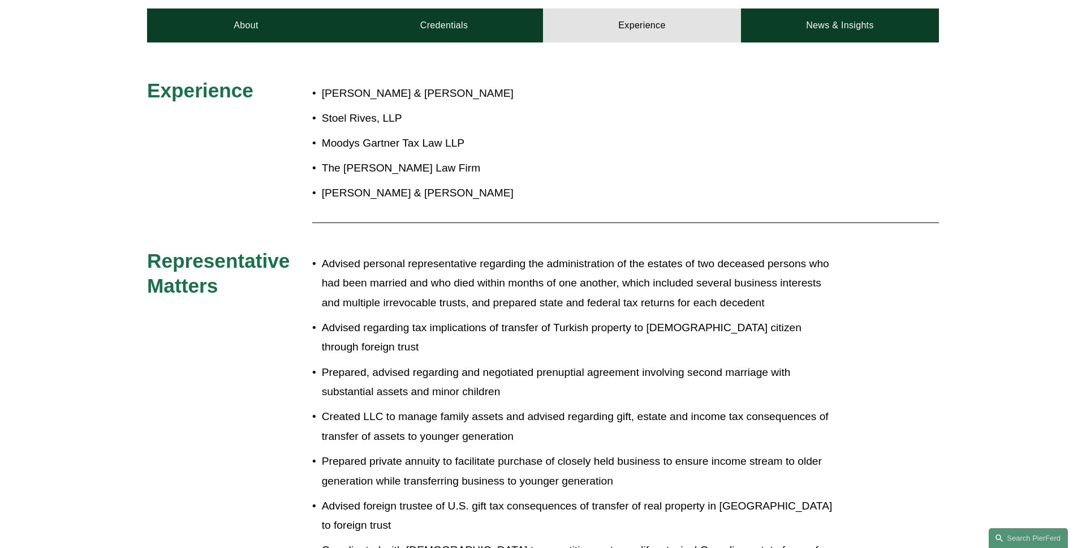
scroll to position [407, 0]
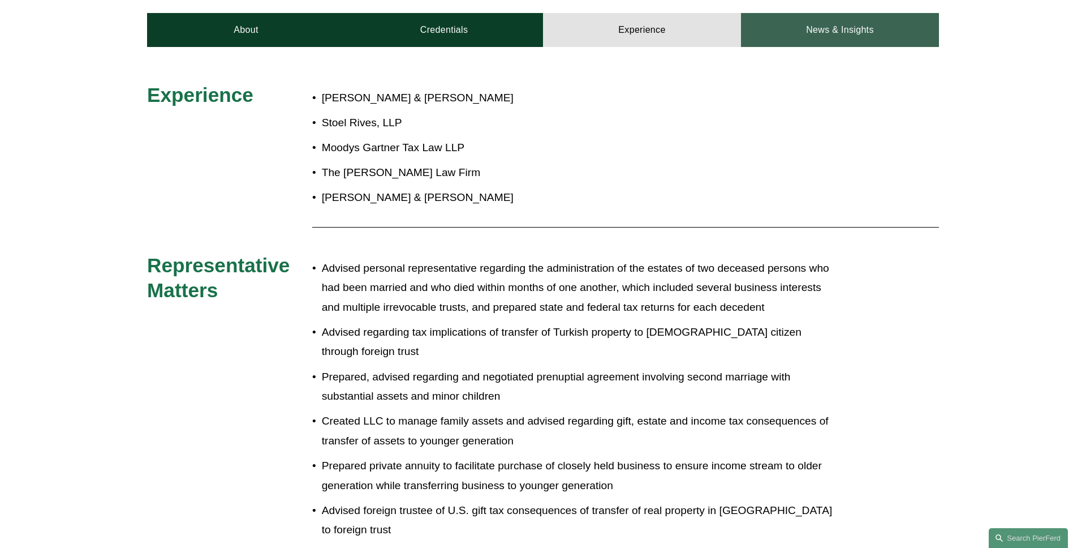
click at [815, 42] on link "News & Insights" at bounding box center [840, 30] width 198 height 34
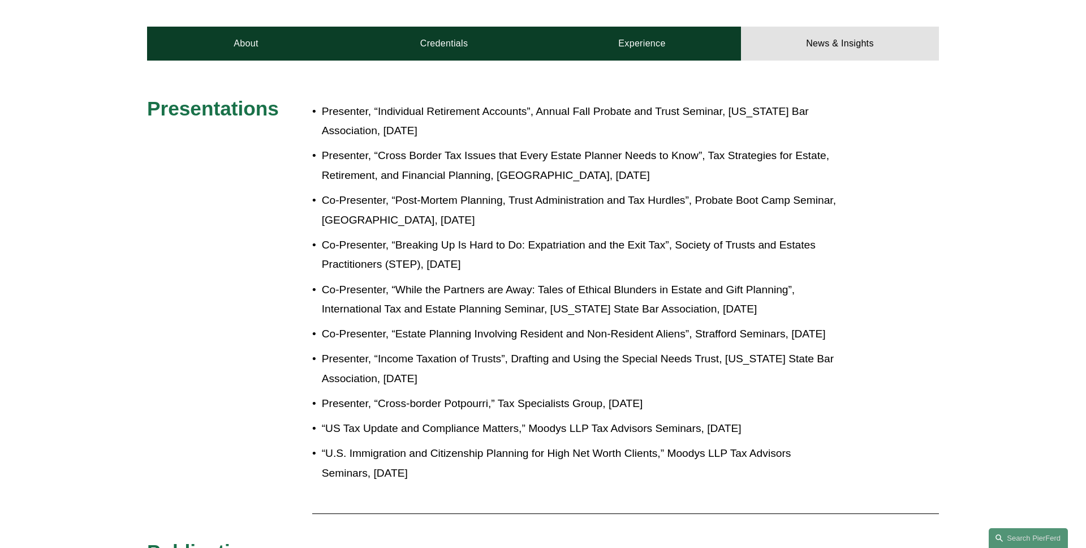
scroll to position [368, 0]
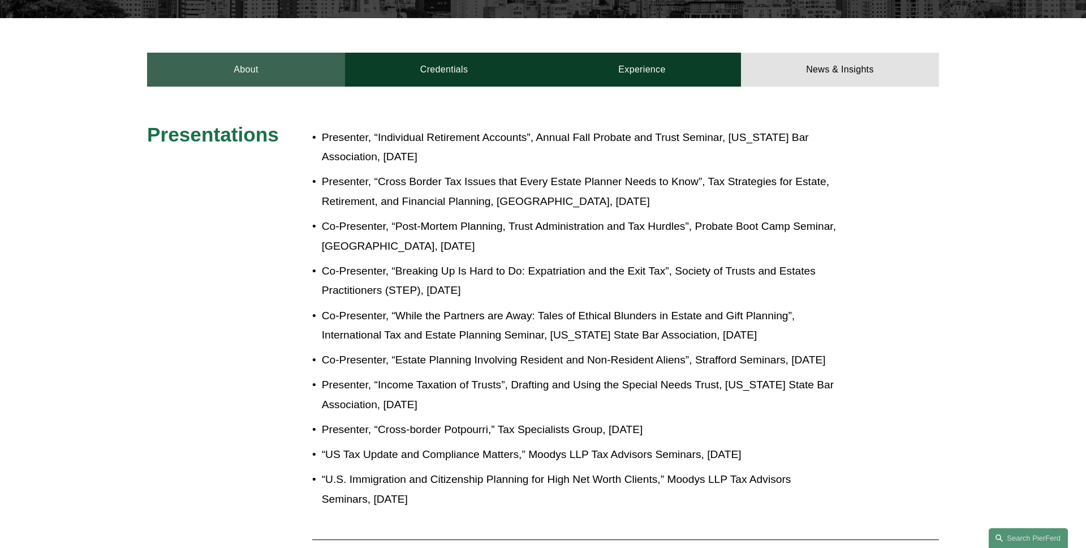
click at [264, 67] on link "About" at bounding box center [246, 70] width 198 height 34
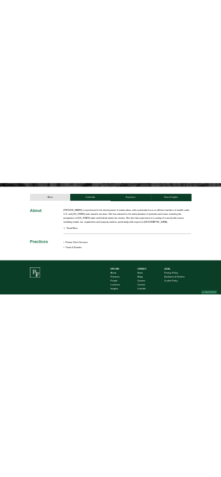
scroll to position [0, 0]
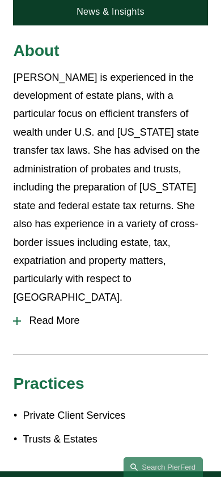
click at [59, 315] on span "Read More" at bounding box center [114, 321] width 186 height 12
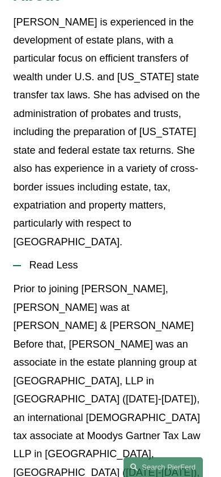
click at [87, 260] on span "Read Less" at bounding box center [114, 266] width 186 height 12
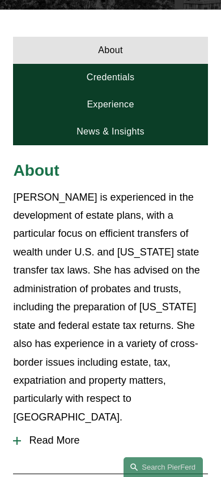
scroll to position [313, 0]
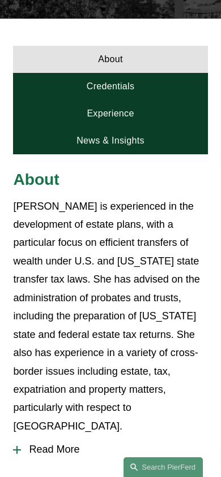
click at [151, 78] on link "Credentials" at bounding box center [110, 86] width 194 height 27
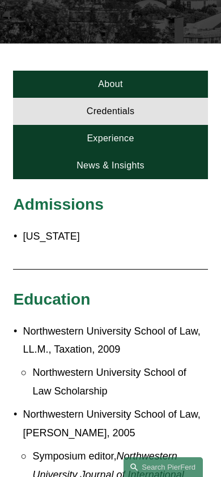
click at [150, 128] on link "Experience" at bounding box center [110, 138] width 194 height 27
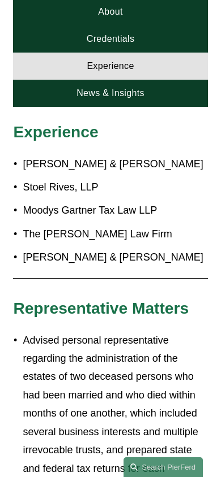
scroll to position [335, 0]
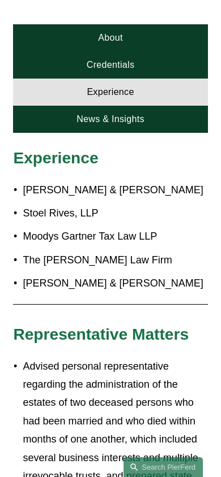
click at [145, 113] on link "News & Insights" at bounding box center [110, 119] width 194 height 27
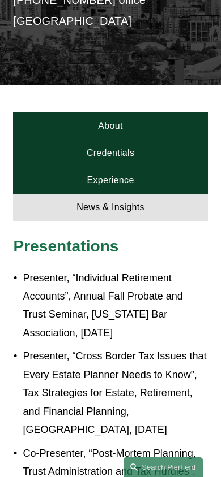
scroll to position [217, 0]
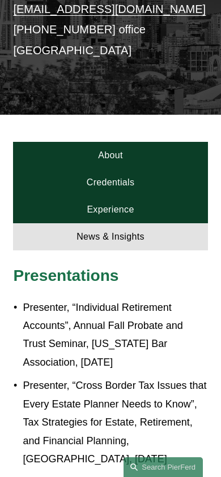
click at [140, 142] on link "About" at bounding box center [110, 155] width 194 height 27
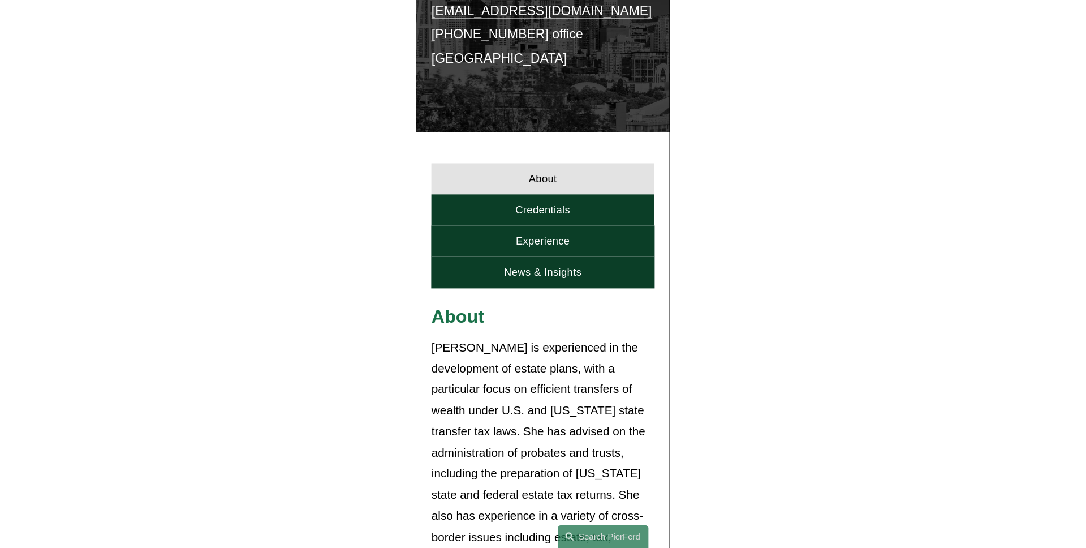
scroll to position [0, 0]
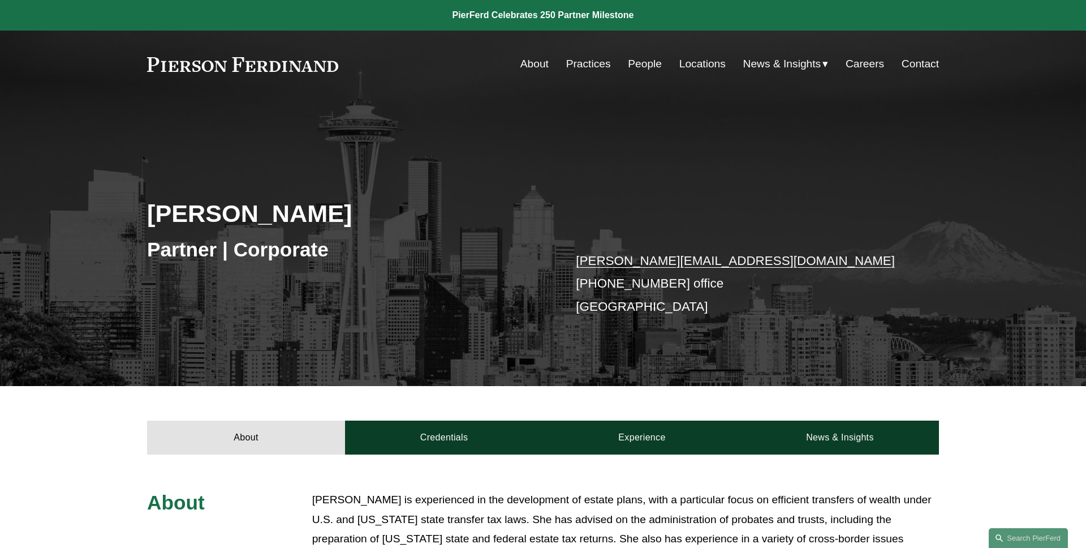
click at [350, 232] on div "Partner | Corporate" at bounding box center [345, 249] width 396 height 34
drag, startPoint x: 345, startPoint y: 216, endPoint x: 131, endPoint y: 212, distance: 213.8
click at [143, 215] on div "Kristina M. Ash Partner | Corporate kristina.ash@pierferd.com +1.555.555.5555 o…" at bounding box center [543, 258] width 1086 height 256
copy h2 "Kristina M. Ash"
click at [122, 194] on div "Kristina M. Ash Partner | Corporate kristina.ash@pierferd.com +1.555.555.5555 o…" at bounding box center [543, 258] width 1086 height 256
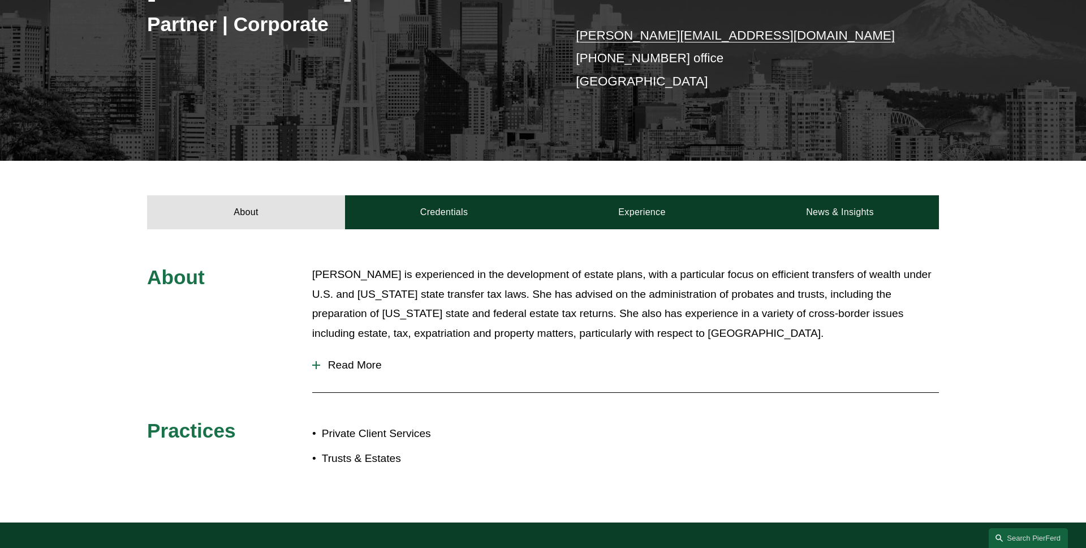
scroll to position [409, 0]
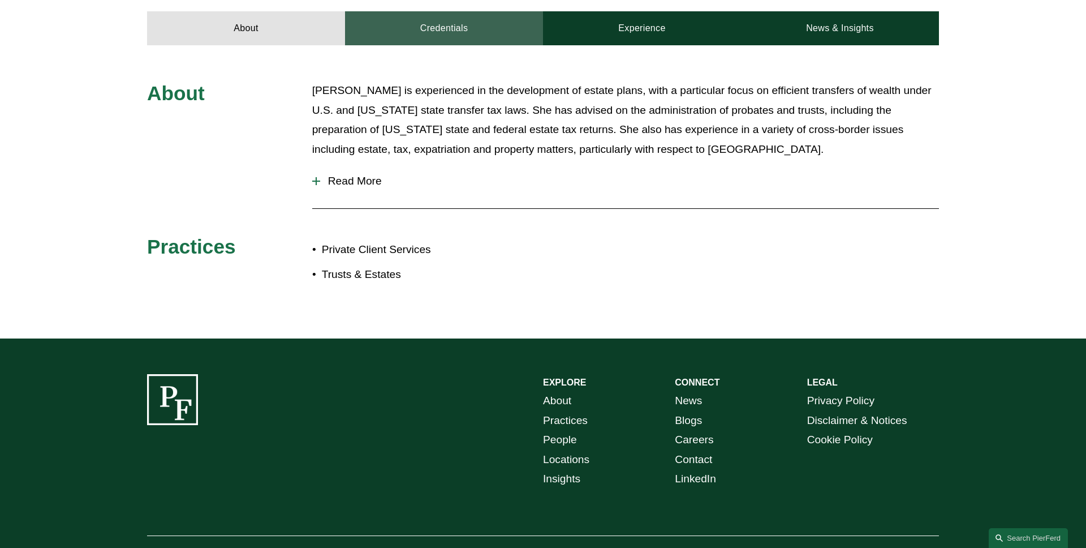
click at [430, 37] on link "Credentials" at bounding box center [444, 28] width 198 height 34
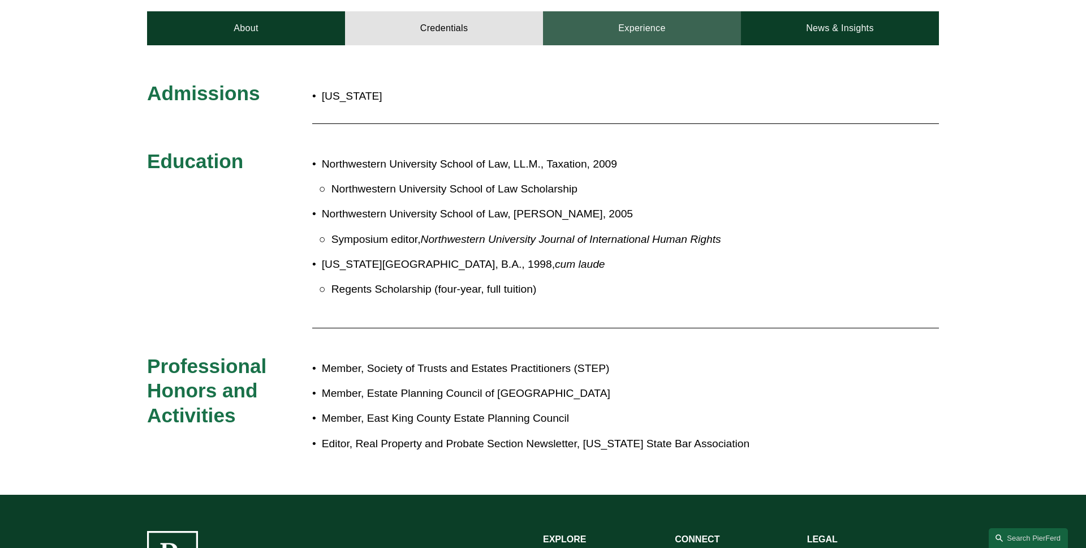
click at [585, 35] on link "Experience" at bounding box center [642, 28] width 198 height 34
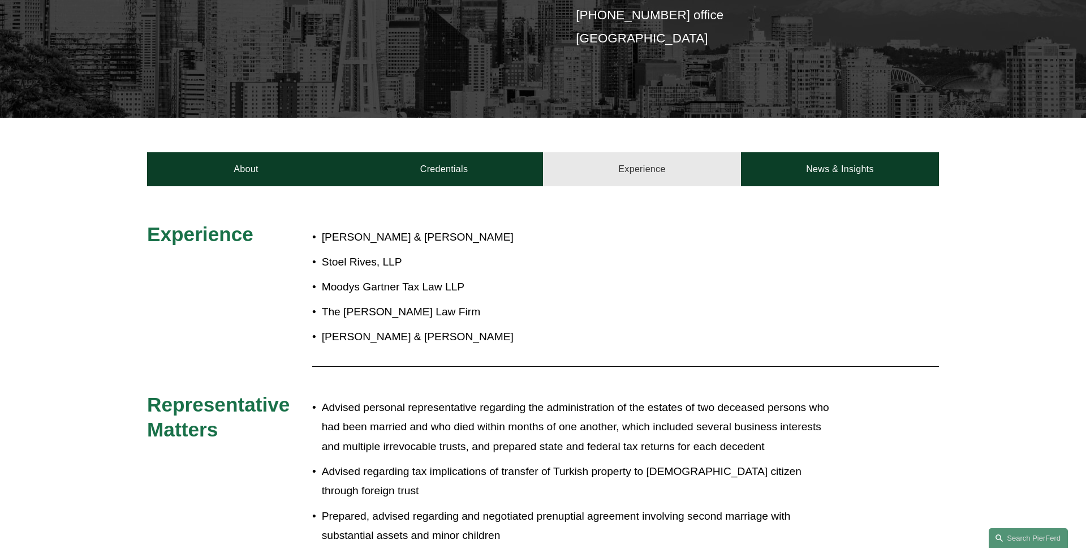
scroll to position [254, 0]
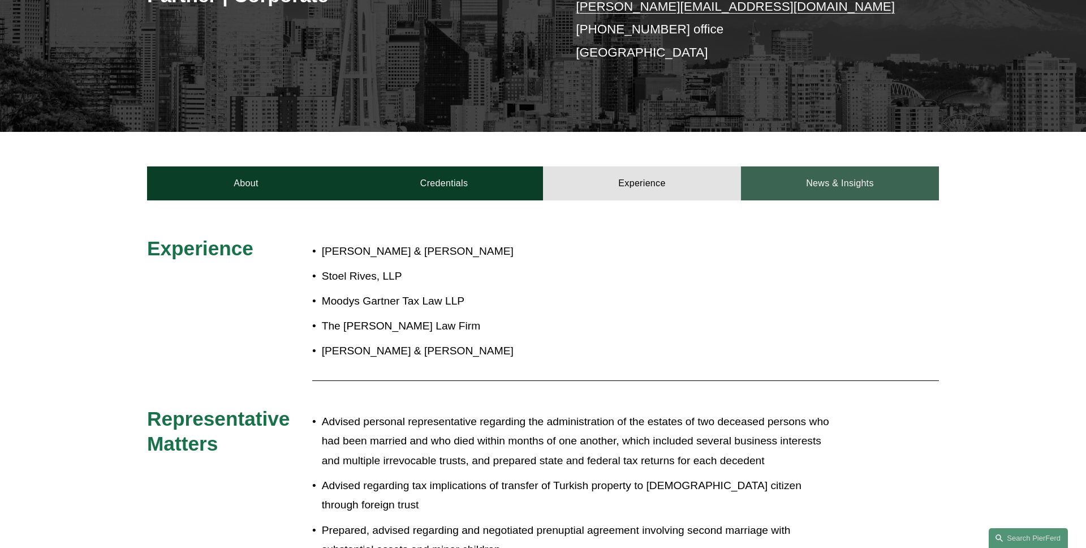
click at [893, 184] on link "News & Insights" at bounding box center [840, 183] width 198 height 34
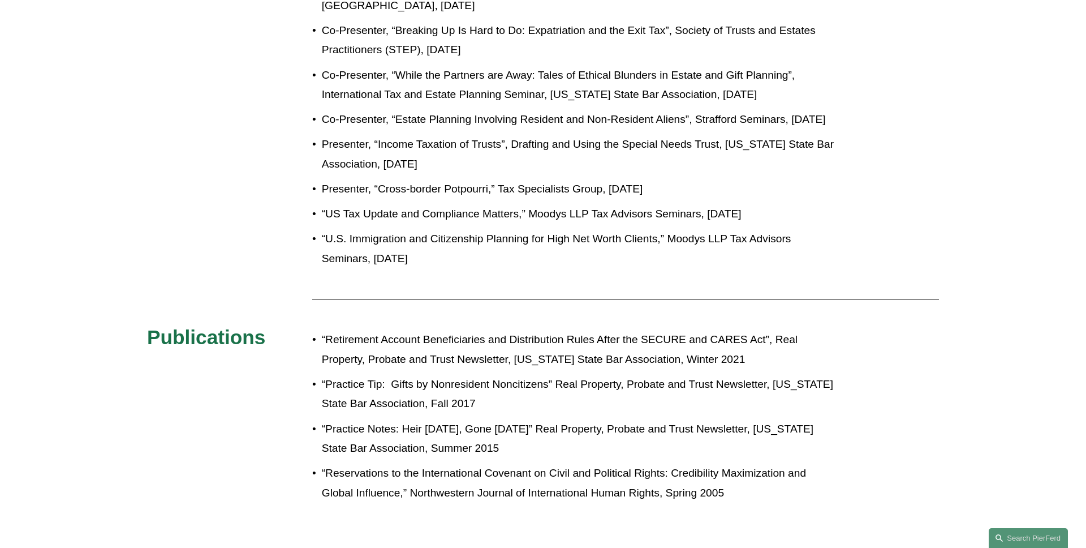
scroll to position [660, 0]
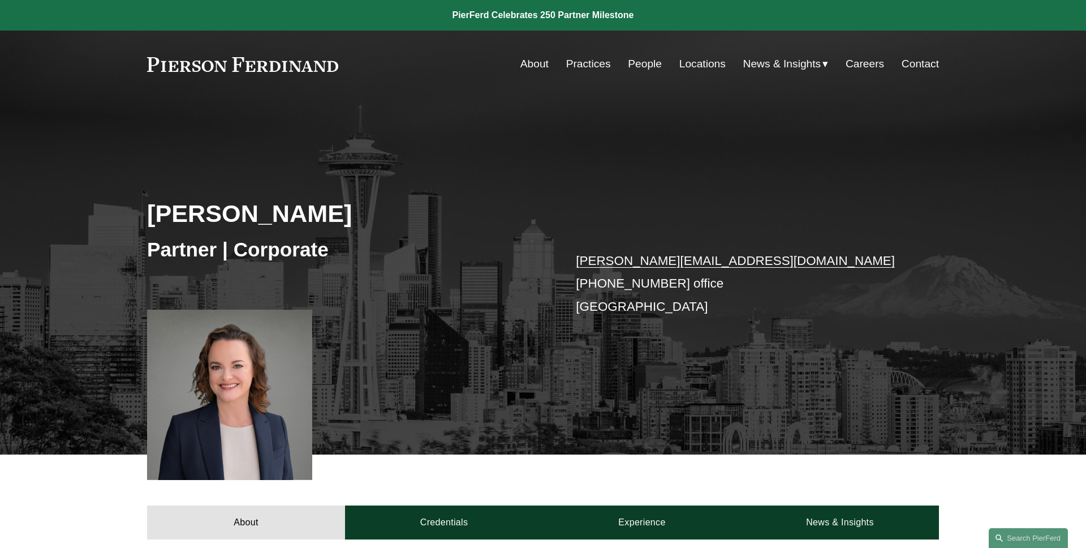
click at [649, 64] on link "People" at bounding box center [645, 63] width 34 height 21
click at [338, 124] on div "Kristina M. Ash Partner | Corporate kristina.ash@pierferd.com +1.555.555.5555 o…" at bounding box center [543, 276] width 1086 height 356
click at [659, 71] on nav "About Practices People Locations News & Insights News Insights Blogs Careers Co…" at bounding box center [729, 63] width 419 height 21
click at [651, 67] on link "People" at bounding box center [645, 63] width 34 height 21
click at [548, 151] on div "Kristina M. Ash Partner | Corporate kristina.ash@pierferd.com +1.555.555.5555 o…" at bounding box center [543, 292] width 1086 height 324
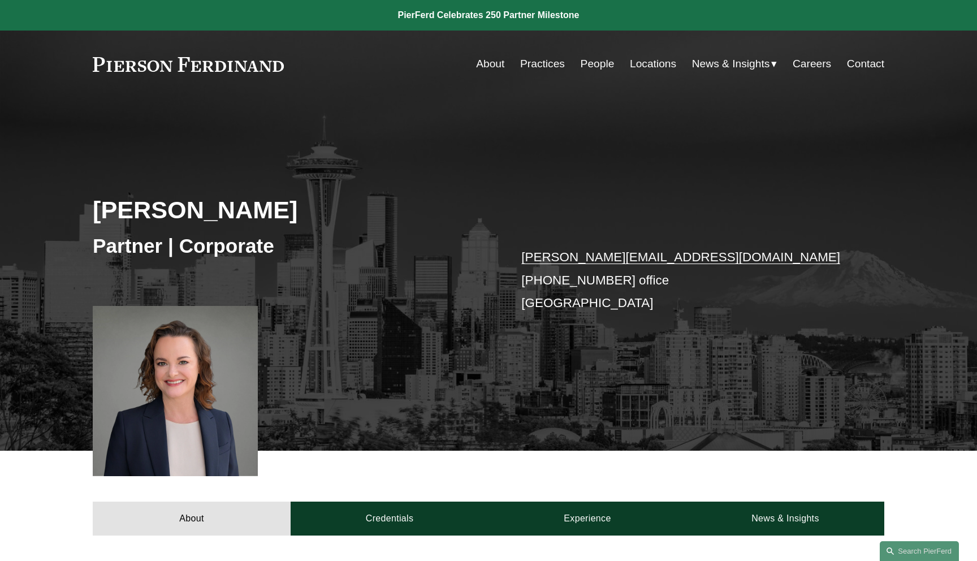
click at [673, 206] on div "Kristina M. Ash Partner | Corporate kristina.ash@pierferd.com +1.555.555.5555 o…" at bounding box center [488, 289] width 977 height 324
click at [370, 230] on div "Partner | Corporate" at bounding box center [291, 246] width 396 height 34
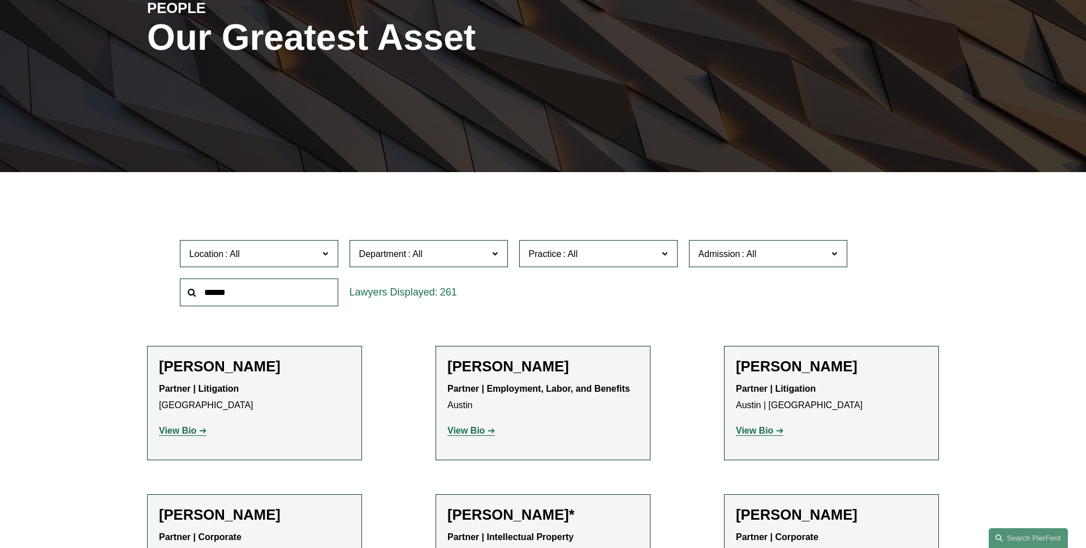
scroll to position [203, 0]
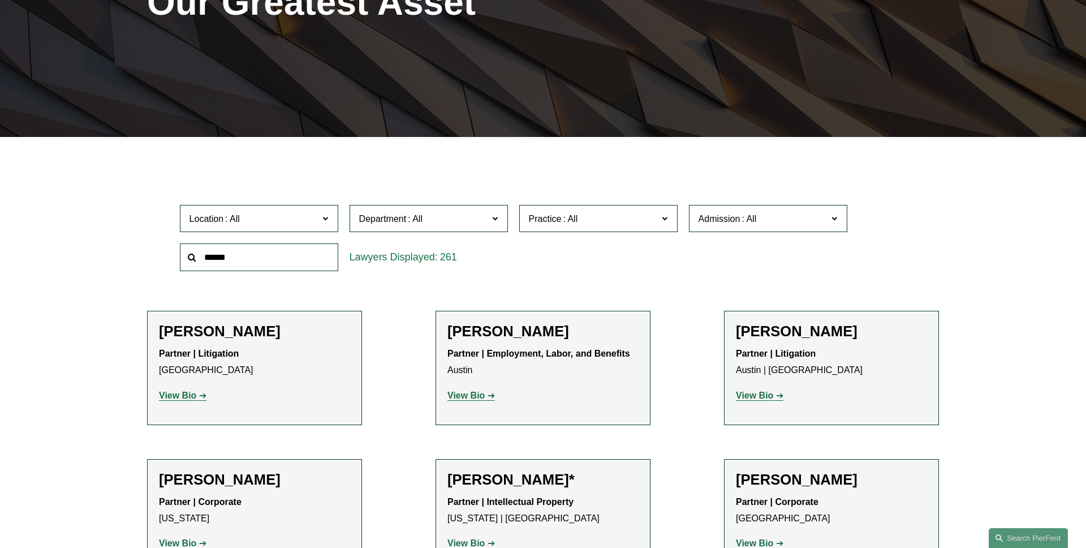
click at [294, 226] on label "Location" at bounding box center [259, 219] width 158 height 28
click at [0, 0] on link "[GEOGRAPHIC_DATA]" at bounding box center [0, 0] width 0 height 0
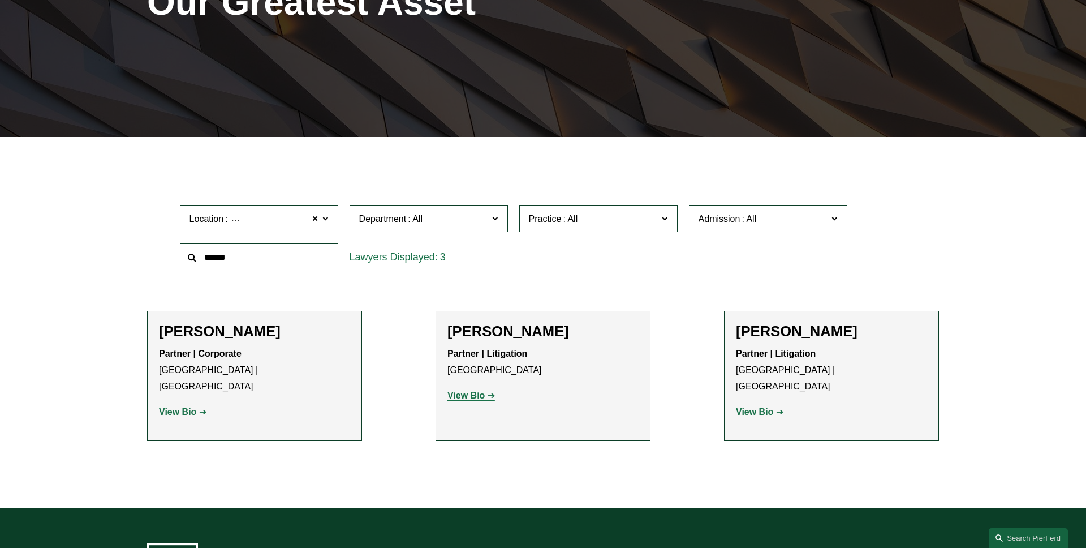
click at [178, 407] on strong "View Bio" at bounding box center [177, 412] width 37 height 10
click at [482, 395] on strong "View Bio" at bounding box center [465, 395] width 37 height 10
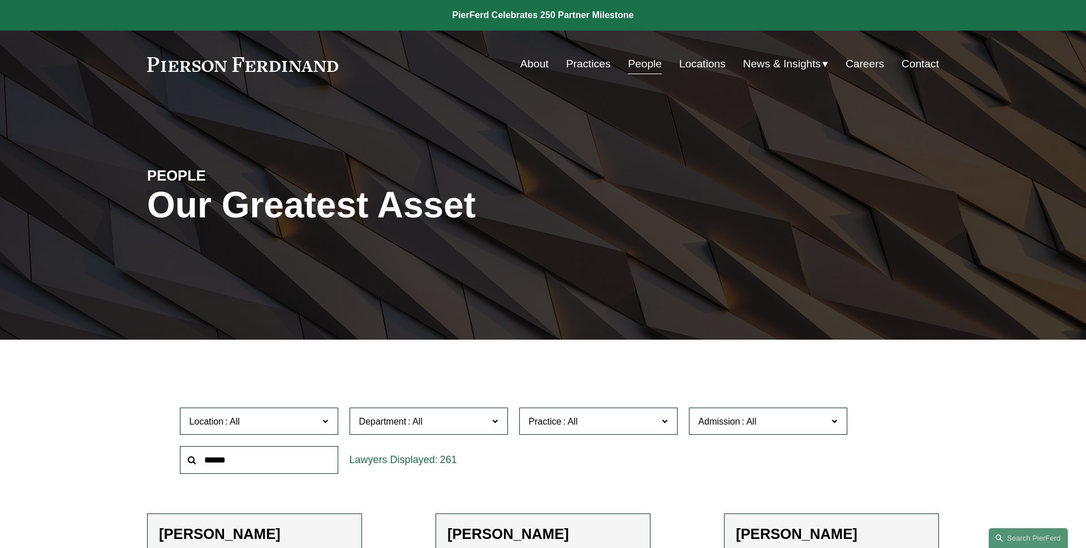
scroll to position [278, 0]
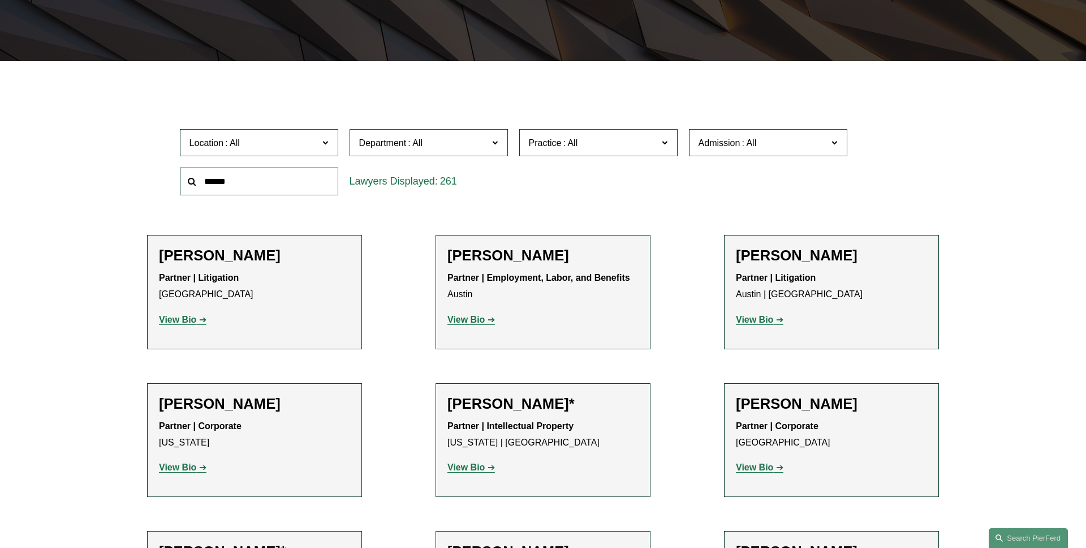
click at [484, 321] on strong "View Bio" at bounding box center [465, 320] width 37 height 10
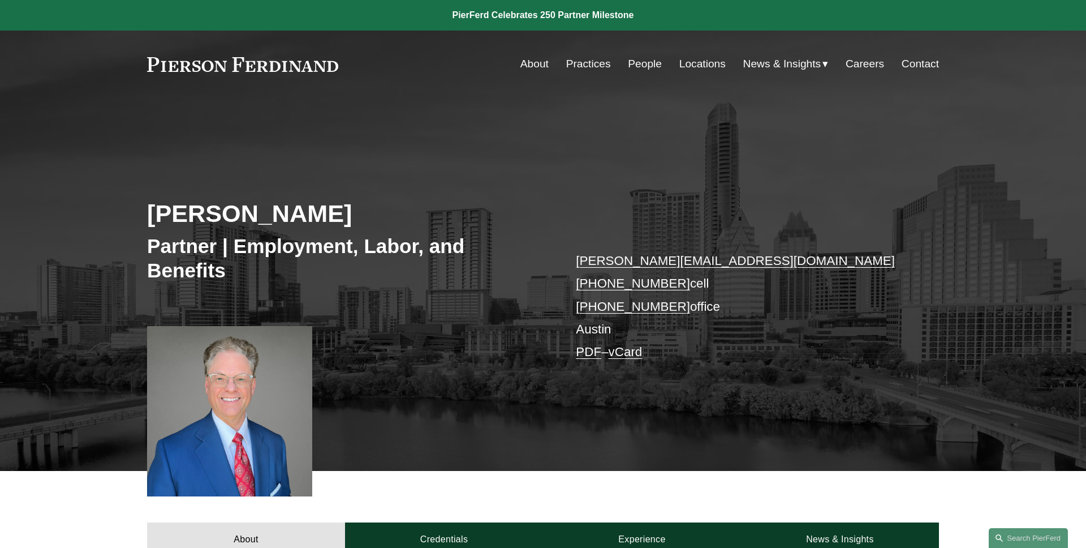
click at [643, 352] on link "vCard" at bounding box center [626, 351] width 34 height 14
